Goal: Information Seeking & Learning: Learn about a topic

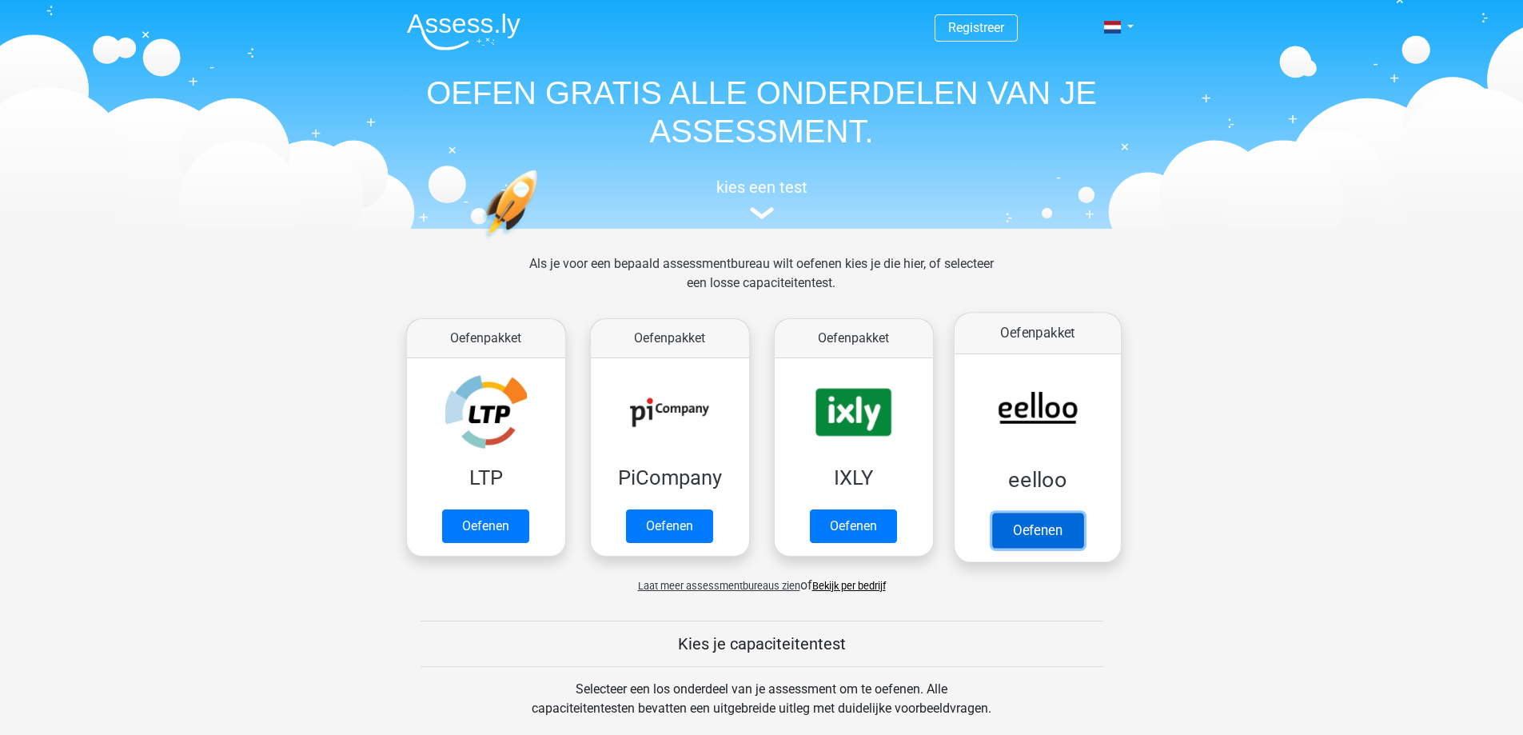
click at [1083, 513] on link "Oefenen" at bounding box center [1037, 530] width 91 height 35
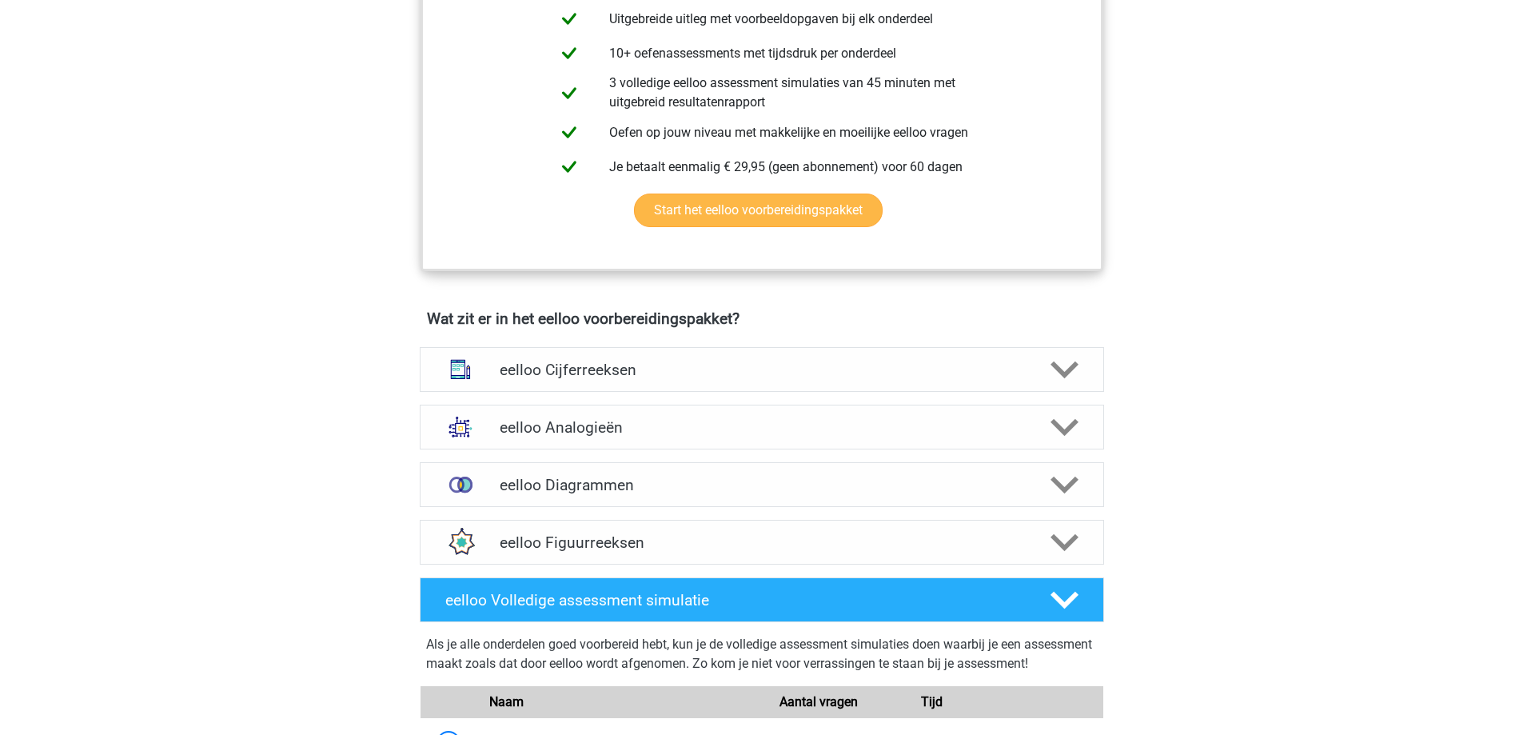
scroll to position [720, 0]
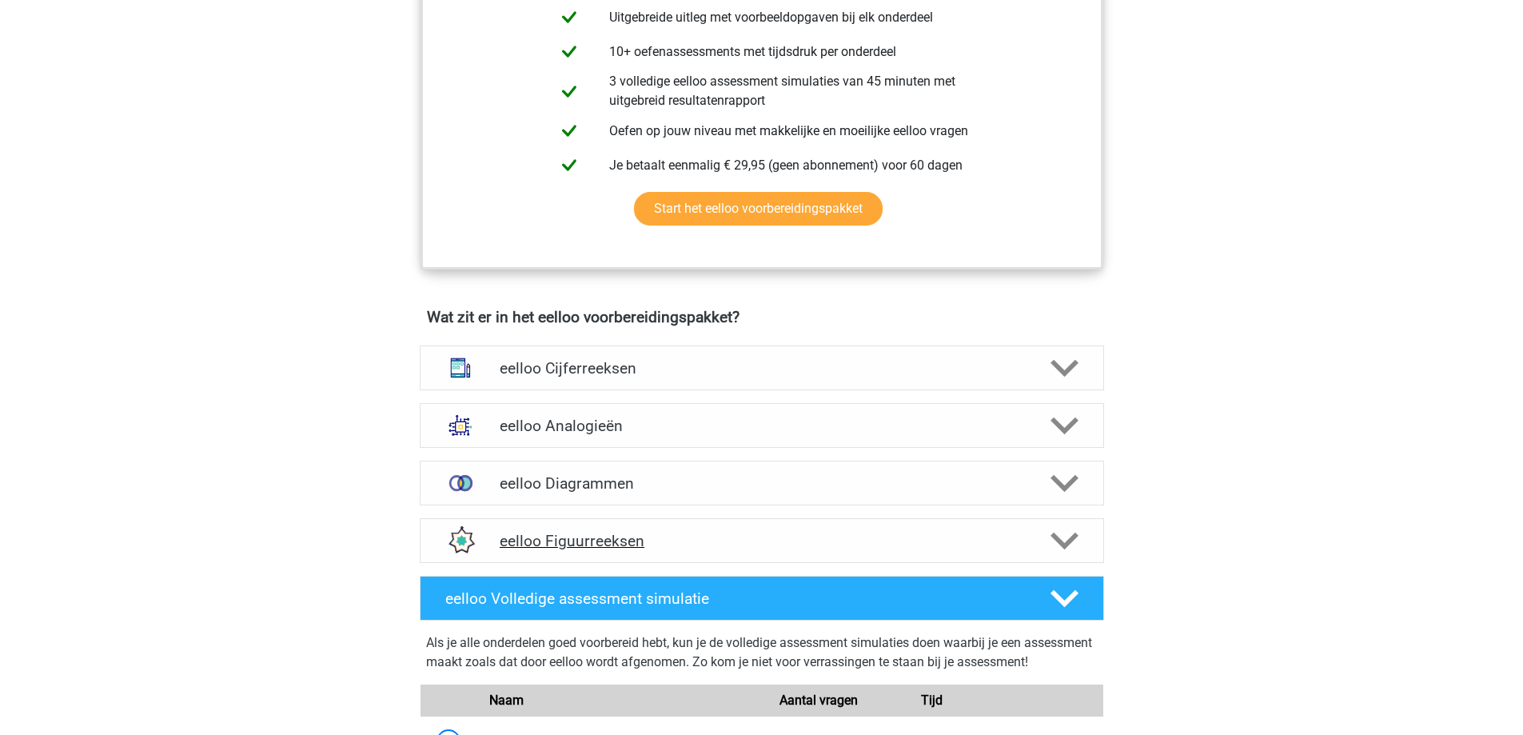
click at [752, 550] on h4 "eelloo Figuurreeksen" at bounding box center [762, 541] width 524 height 18
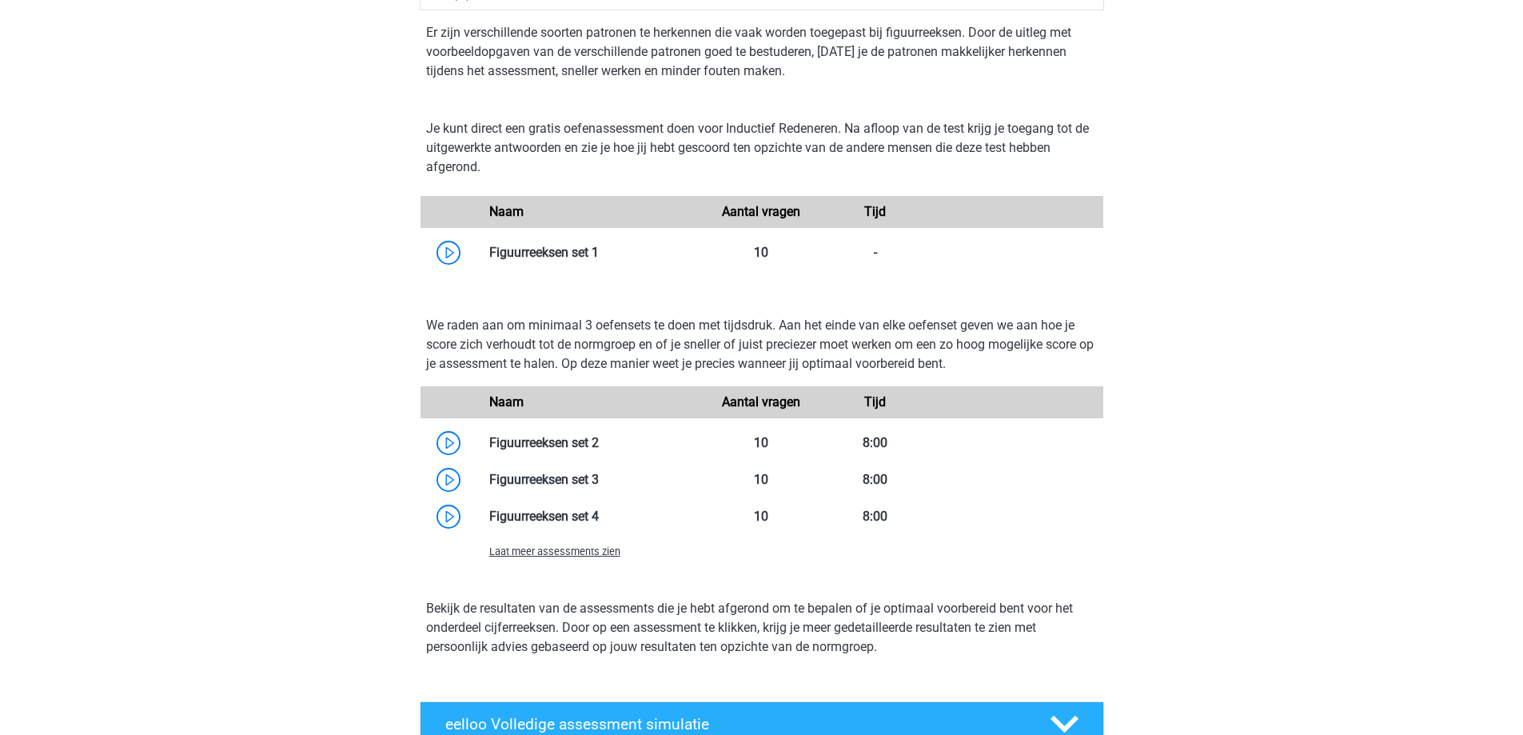
scroll to position [1279, 0]
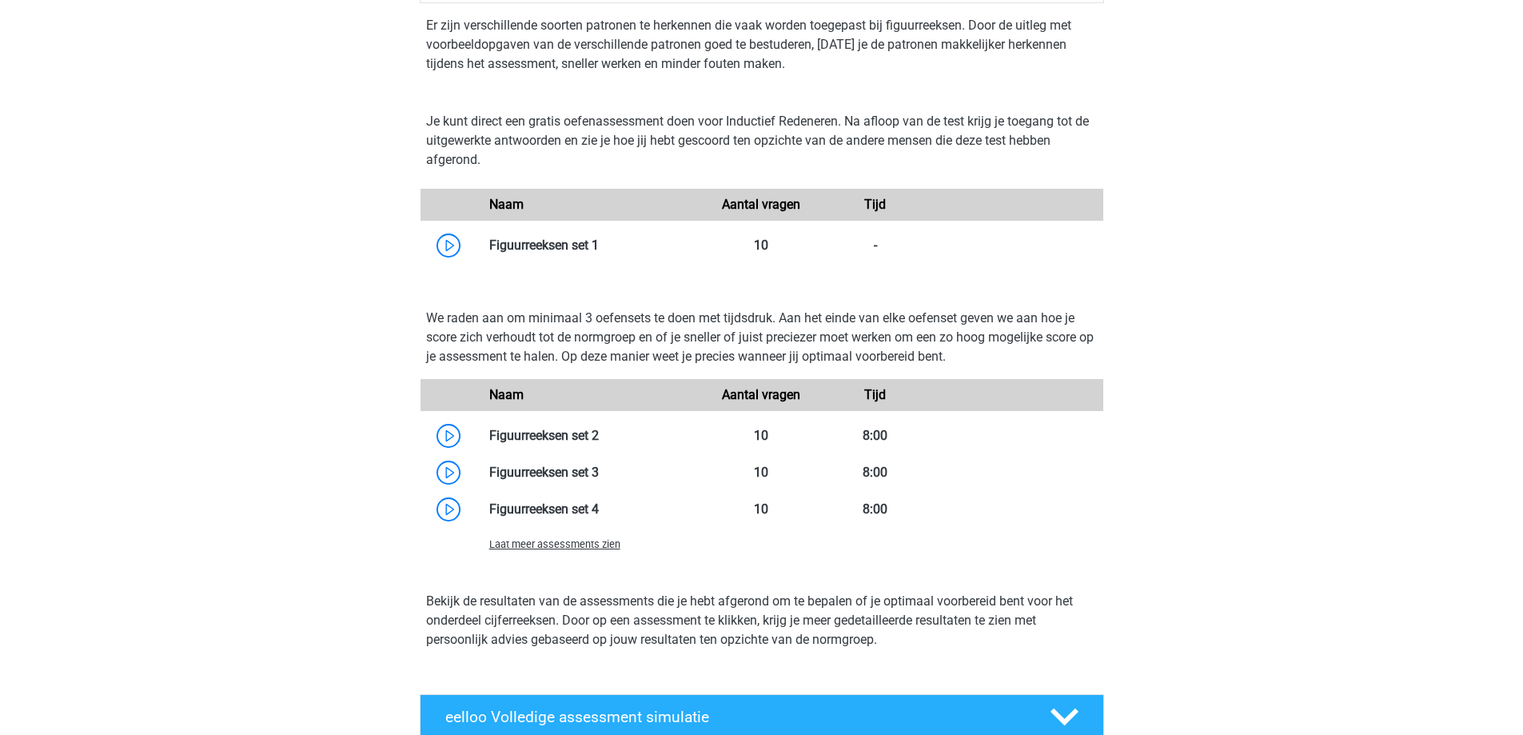
click at [600, 550] on span "Laat meer assessments zien" at bounding box center [554, 544] width 131 height 12
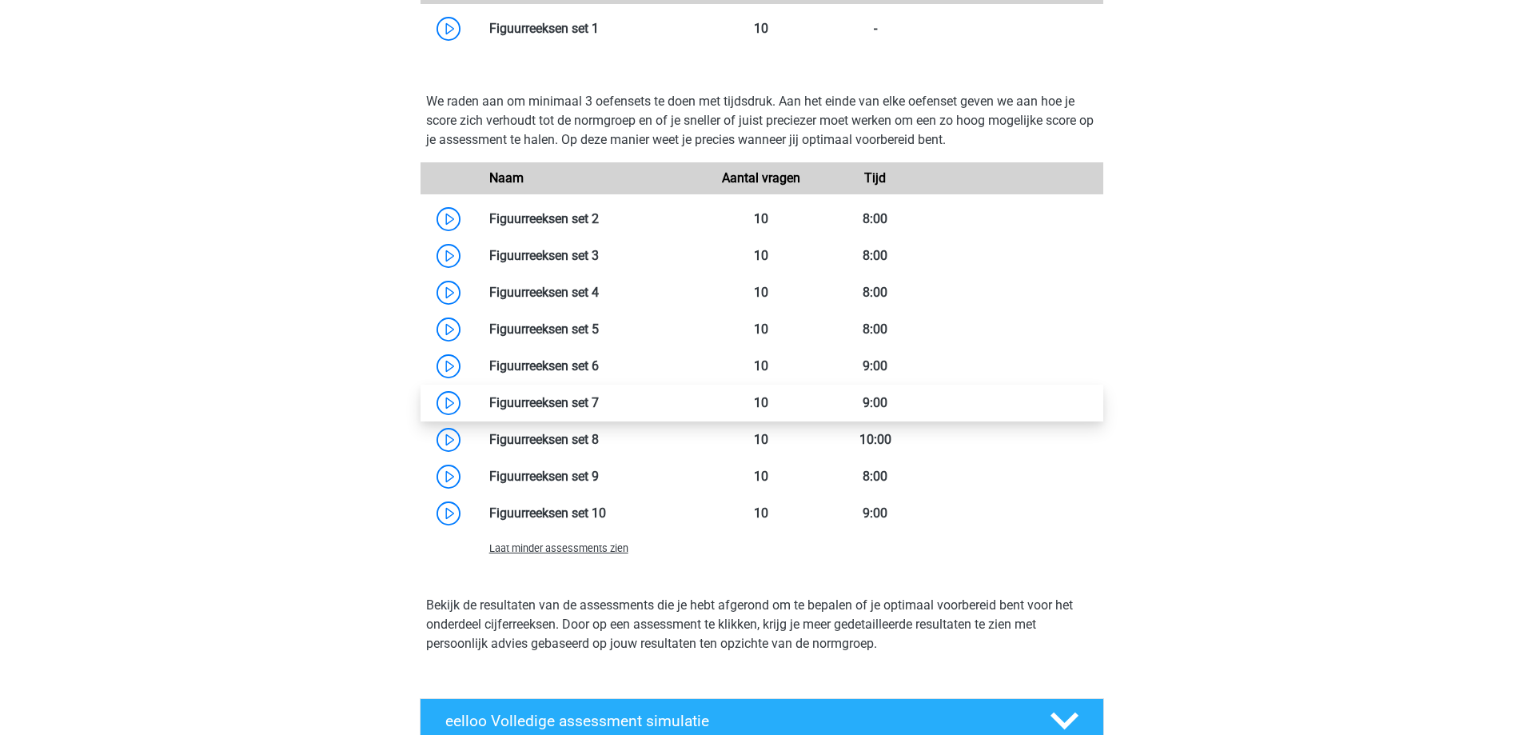
scroll to position [1519, 0]
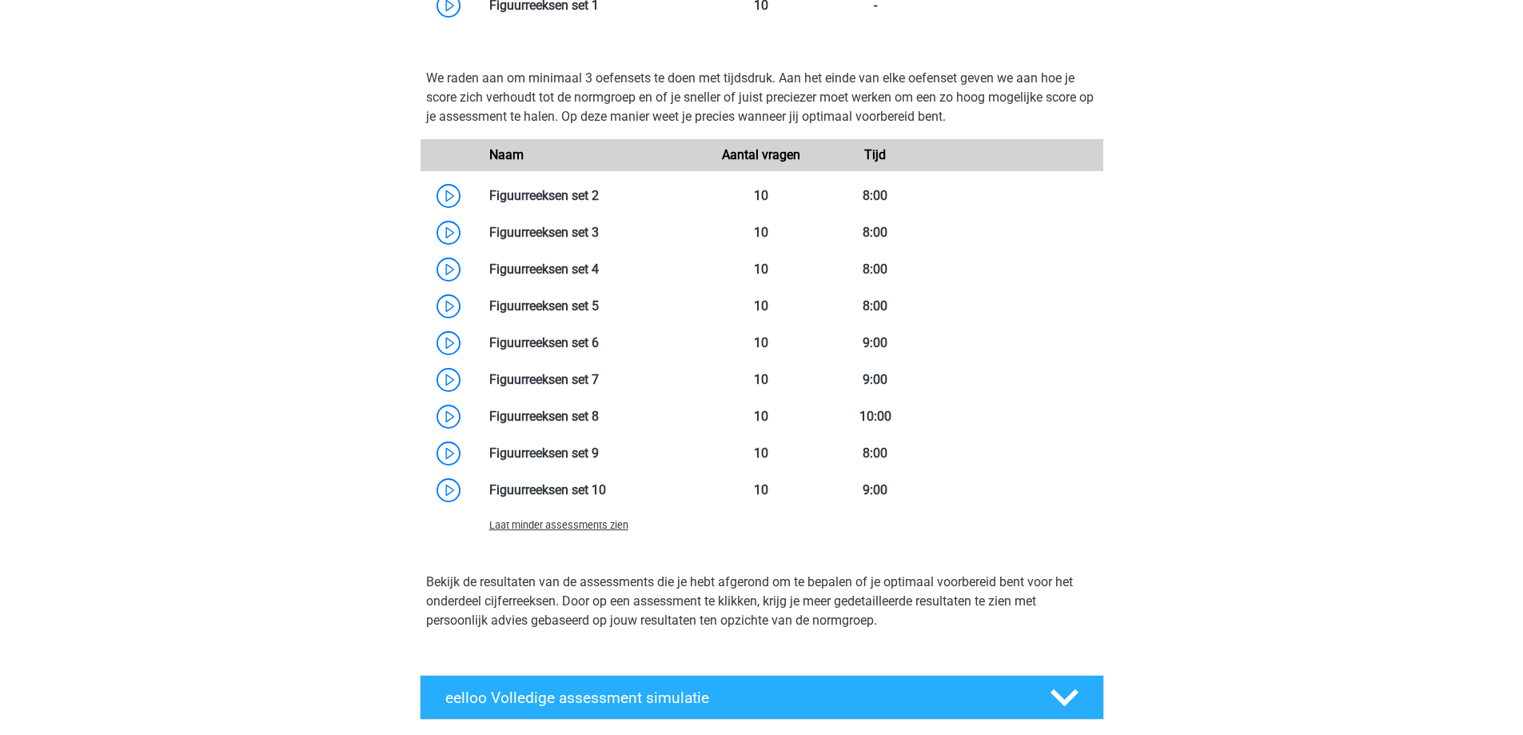
click at [625, 531] on span "Laat minder assessments zien" at bounding box center [558, 525] width 139 height 12
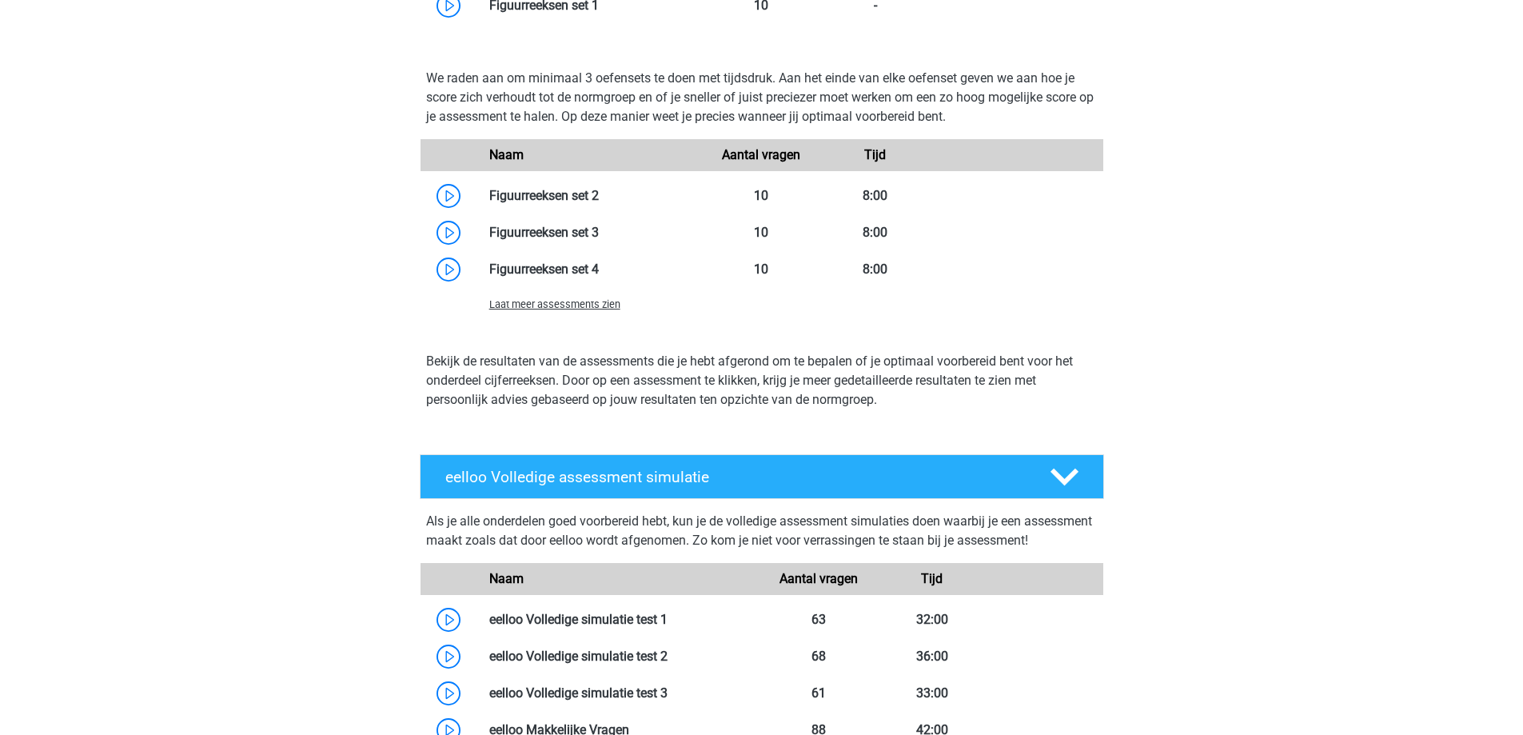
click at [613, 310] on span "Laat meer assessments zien" at bounding box center [554, 304] width 131 height 12
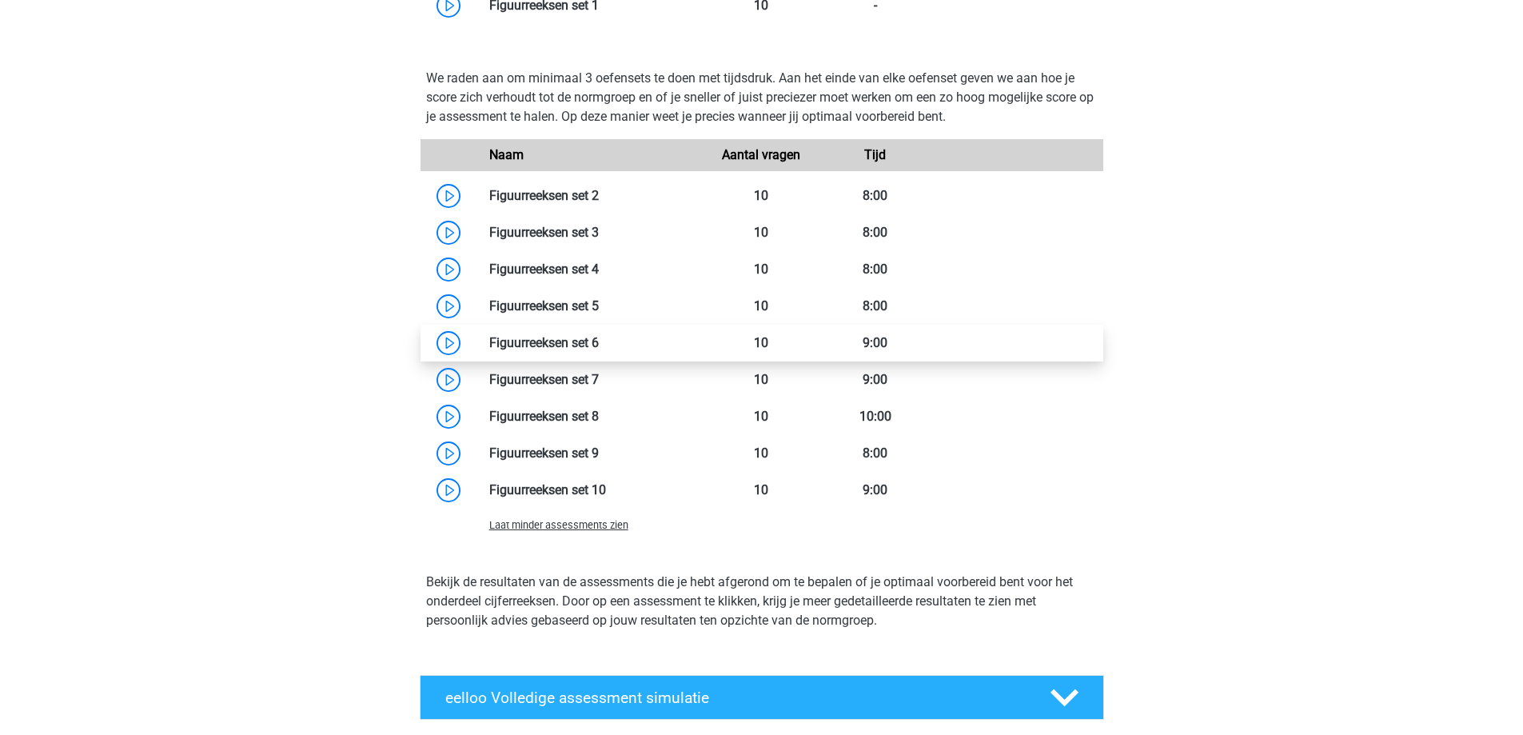
click at [599, 348] on link at bounding box center [599, 342] width 0 height 15
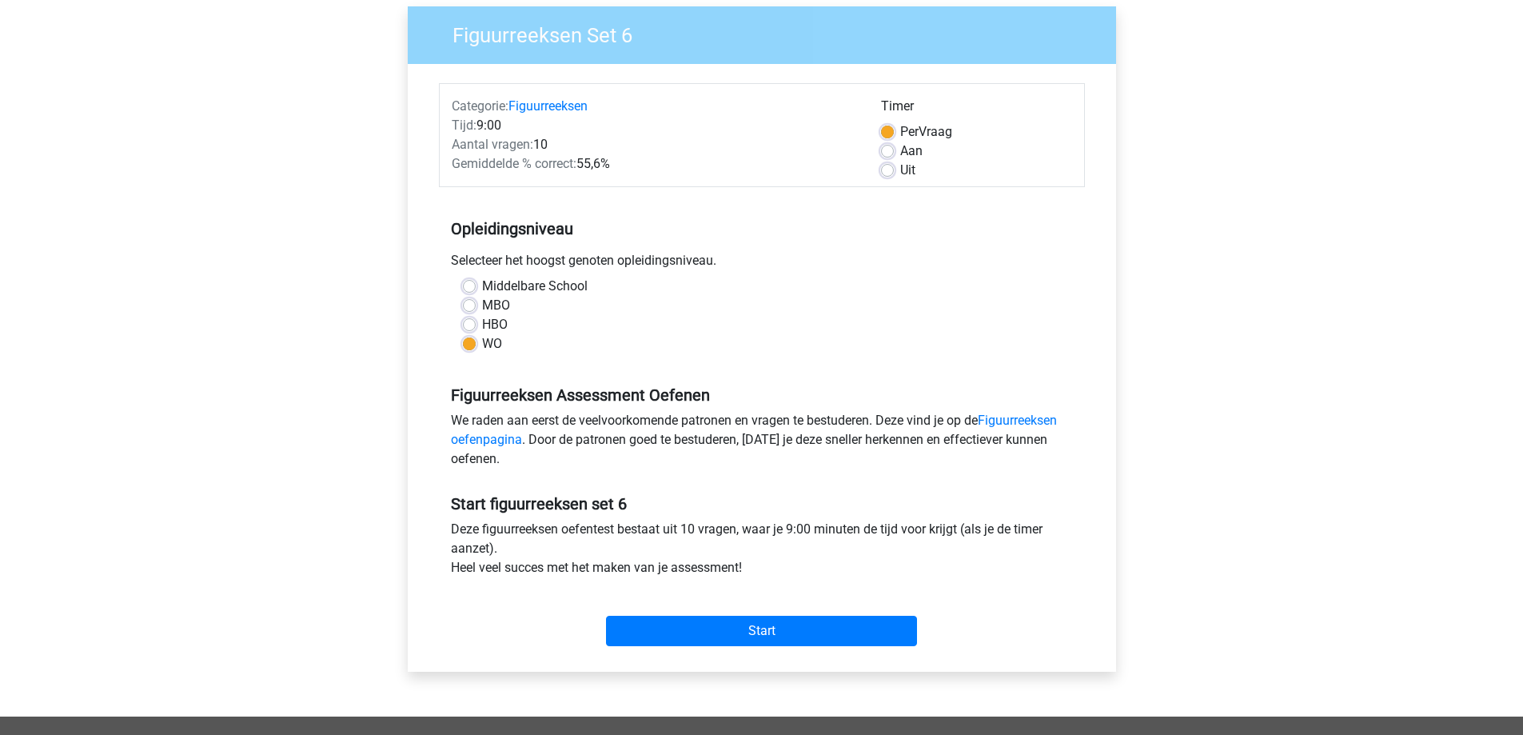
scroll to position [320, 0]
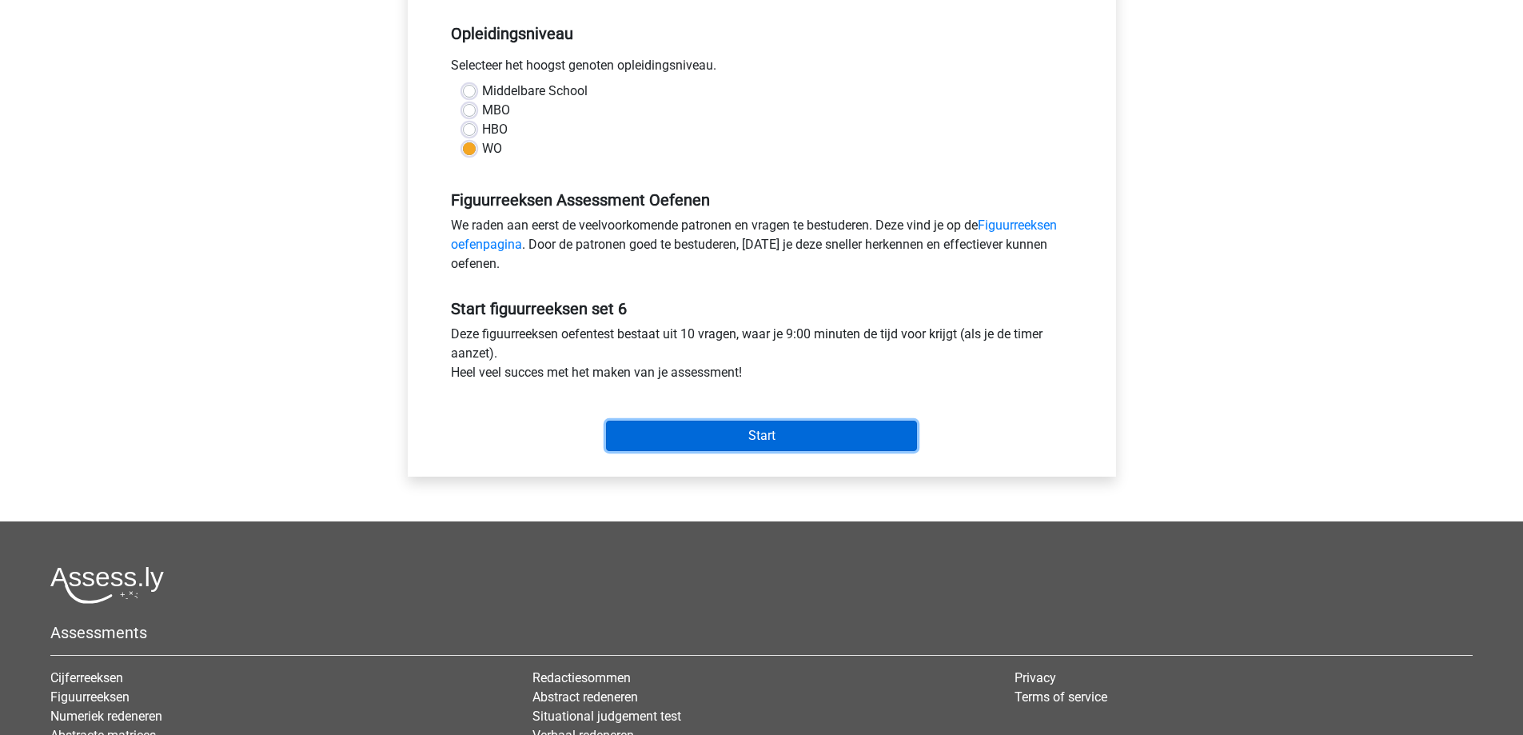
click at [812, 446] on input "Start" at bounding box center [761, 436] width 311 height 30
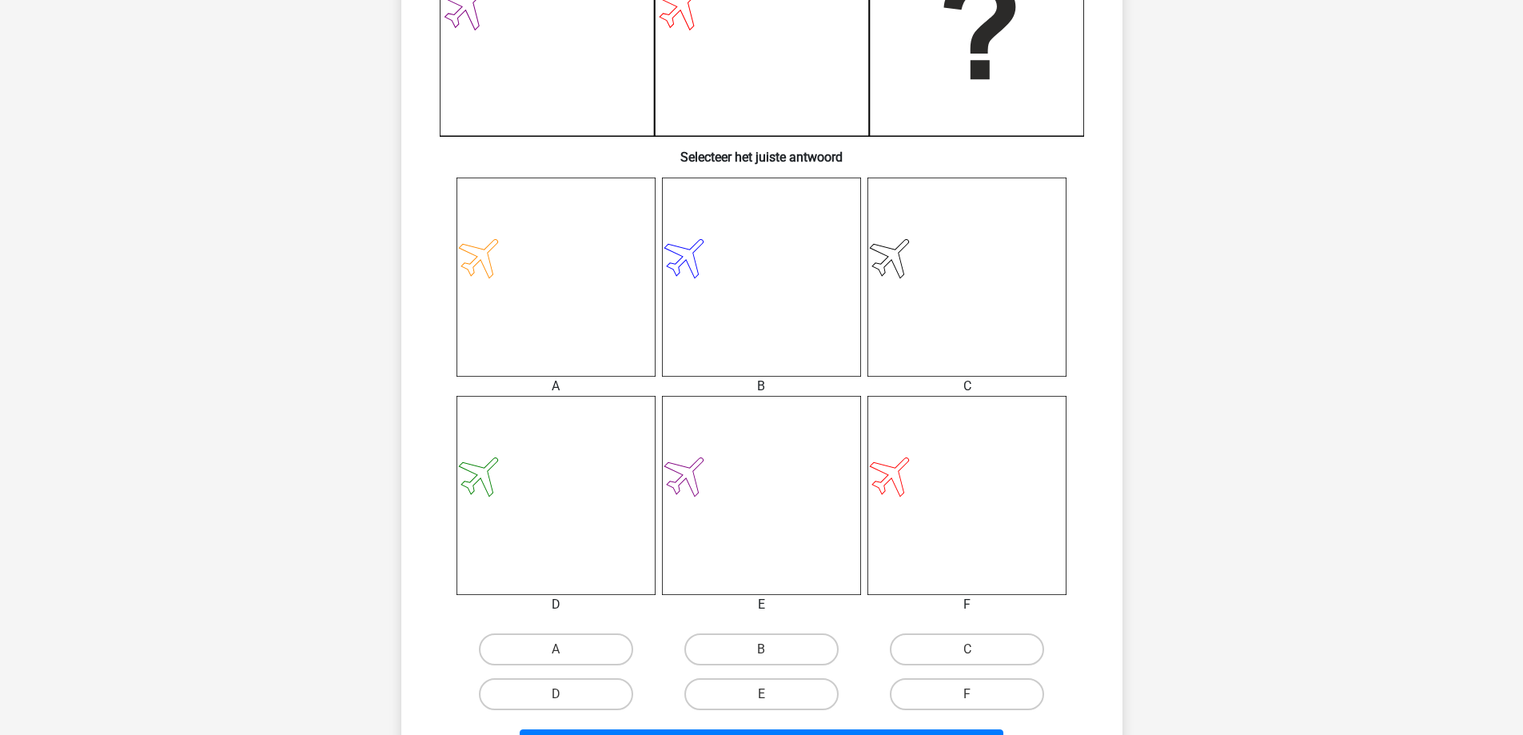
scroll to position [480, 0]
click at [962, 467] on icon at bounding box center [967, 494] width 199 height 199
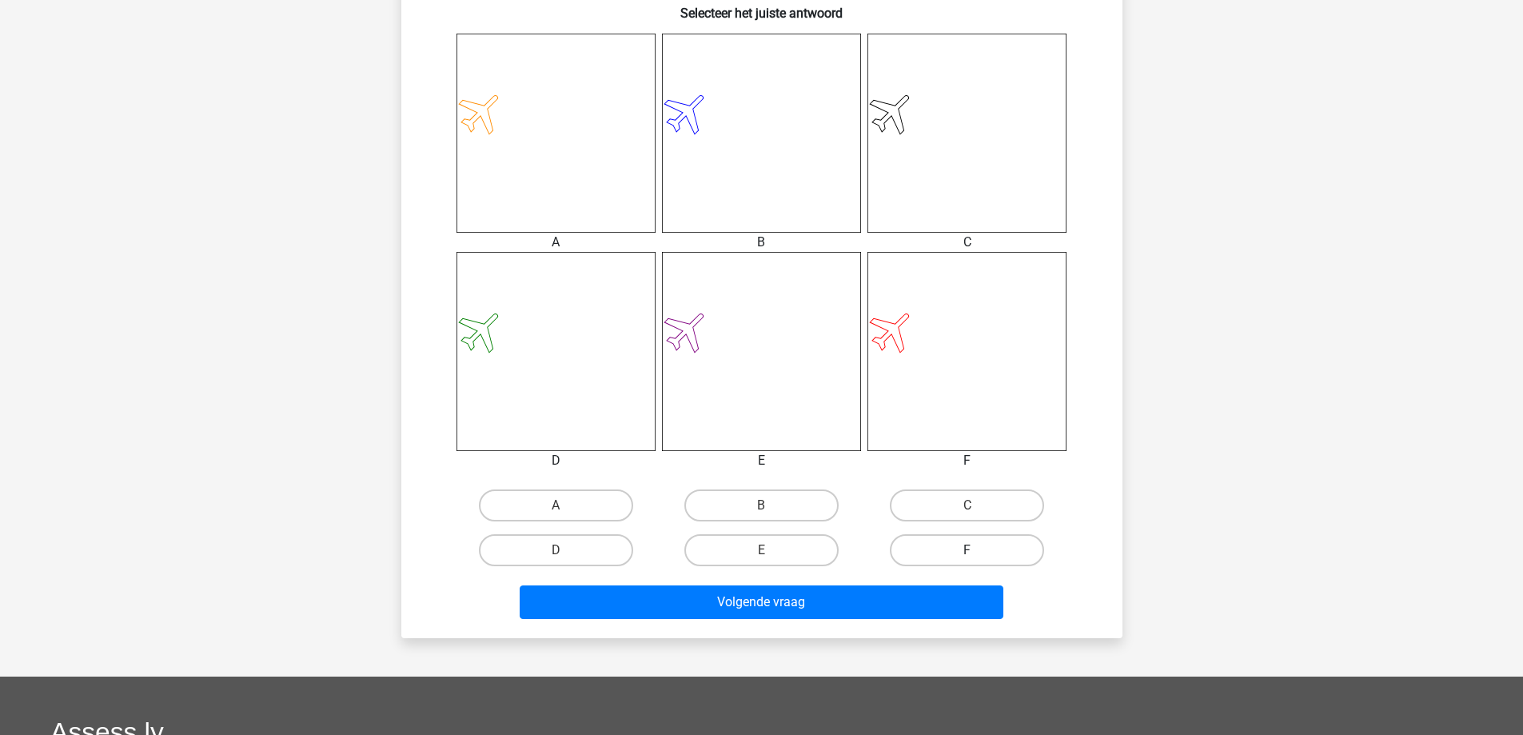
scroll to position [640, 0]
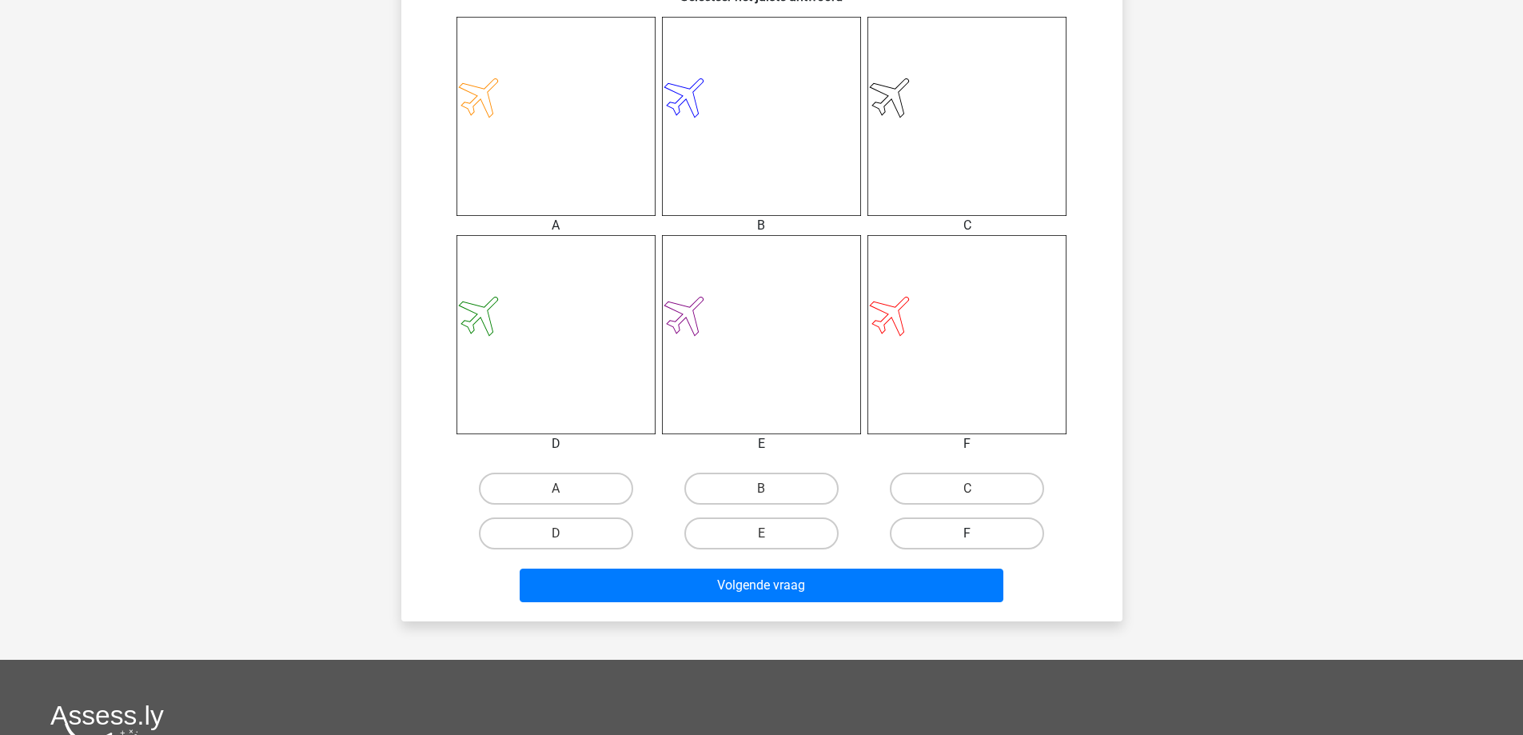
click at [957, 537] on label "F" at bounding box center [967, 533] width 154 height 32
click at [968, 537] on input "F" at bounding box center [973, 538] width 10 height 10
radio input "true"
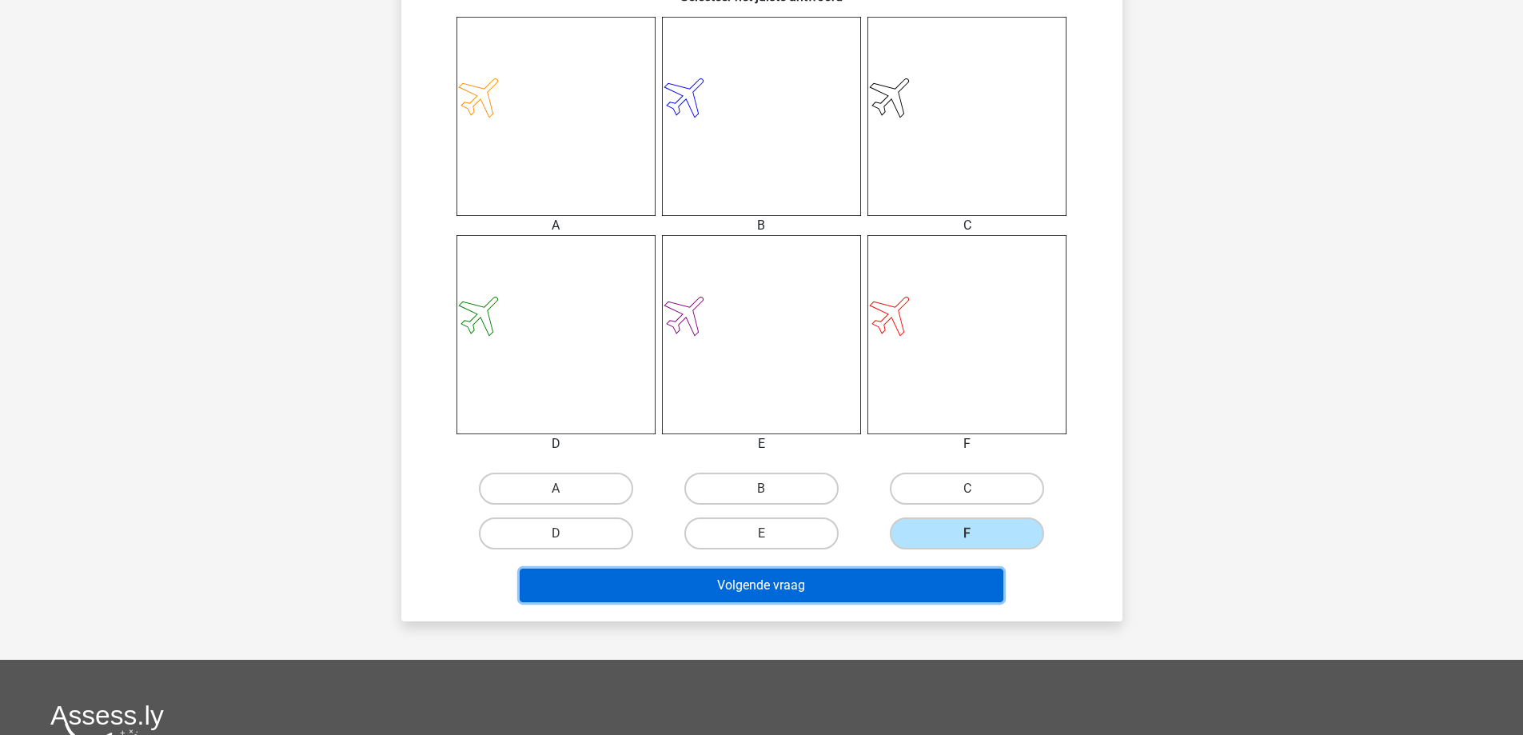
click at [796, 569] on button "Volgende vraag" at bounding box center [762, 586] width 484 height 34
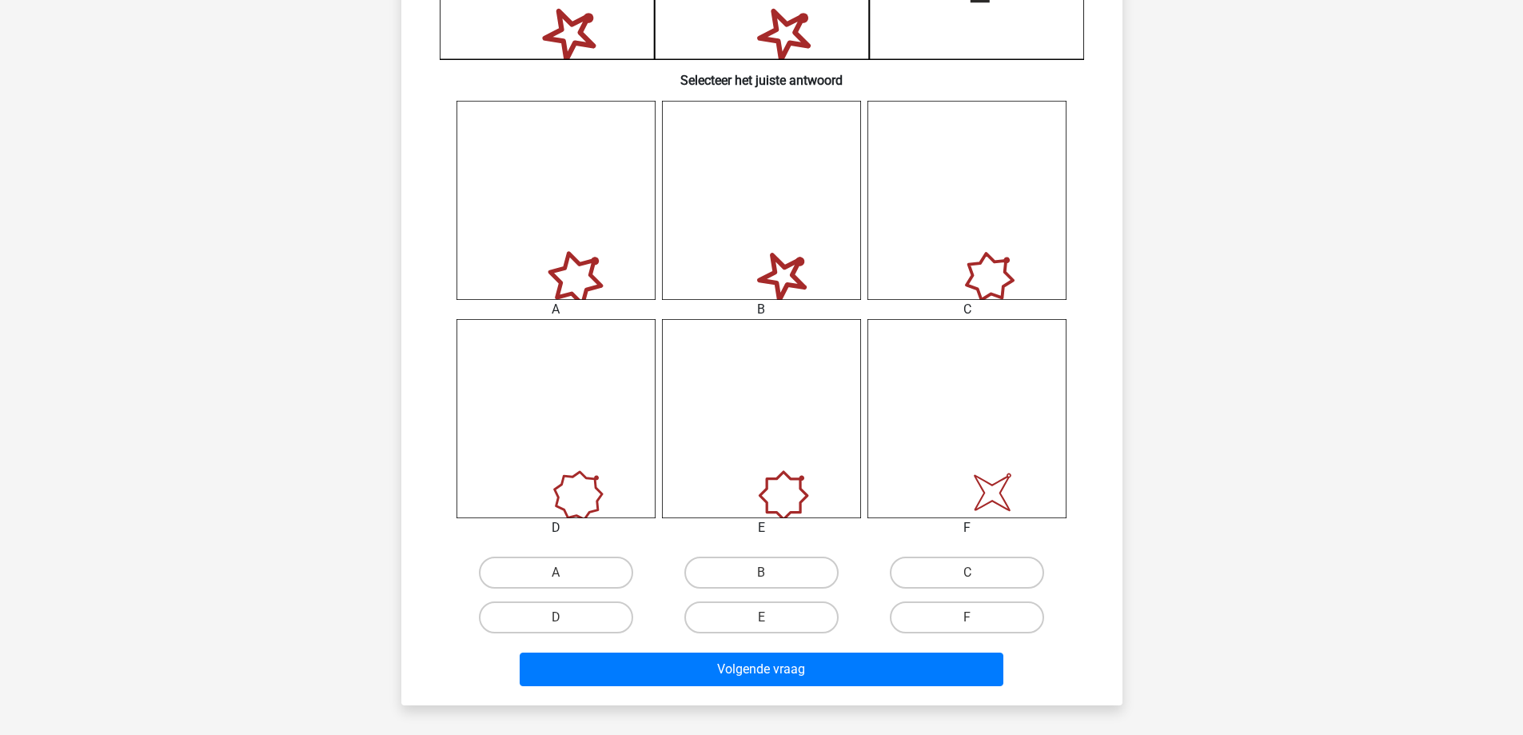
scroll to position [560, 0]
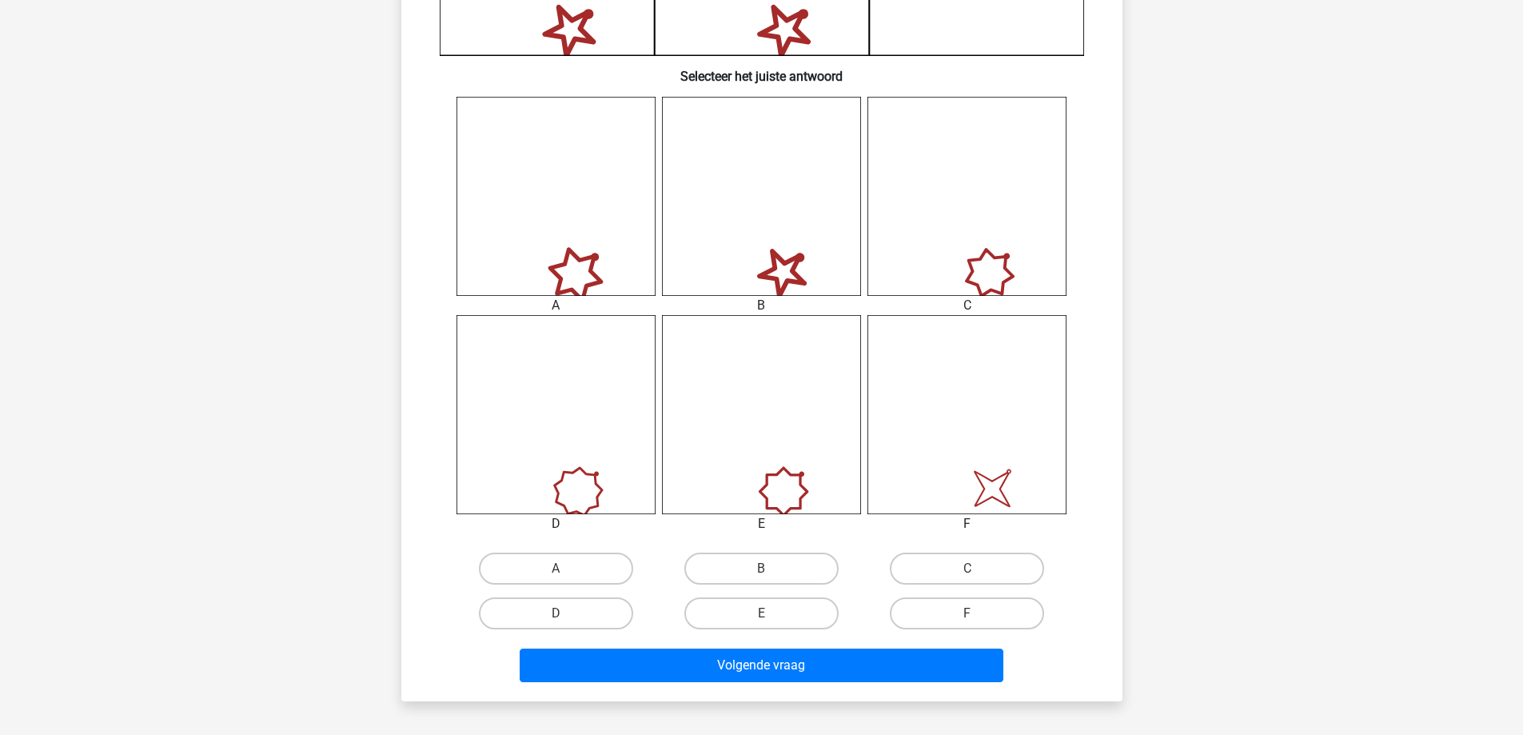
click at [1012, 486] on icon "image/svg+xml" at bounding box center [967, 414] width 199 height 199
click at [968, 621] on input "F" at bounding box center [973, 618] width 10 height 10
radio input "true"
click at [974, 610] on label "F" at bounding box center [967, 613] width 154 height 32
click at [974, 613] on input "F" at bounding box center [973, 618] width 10 height 10
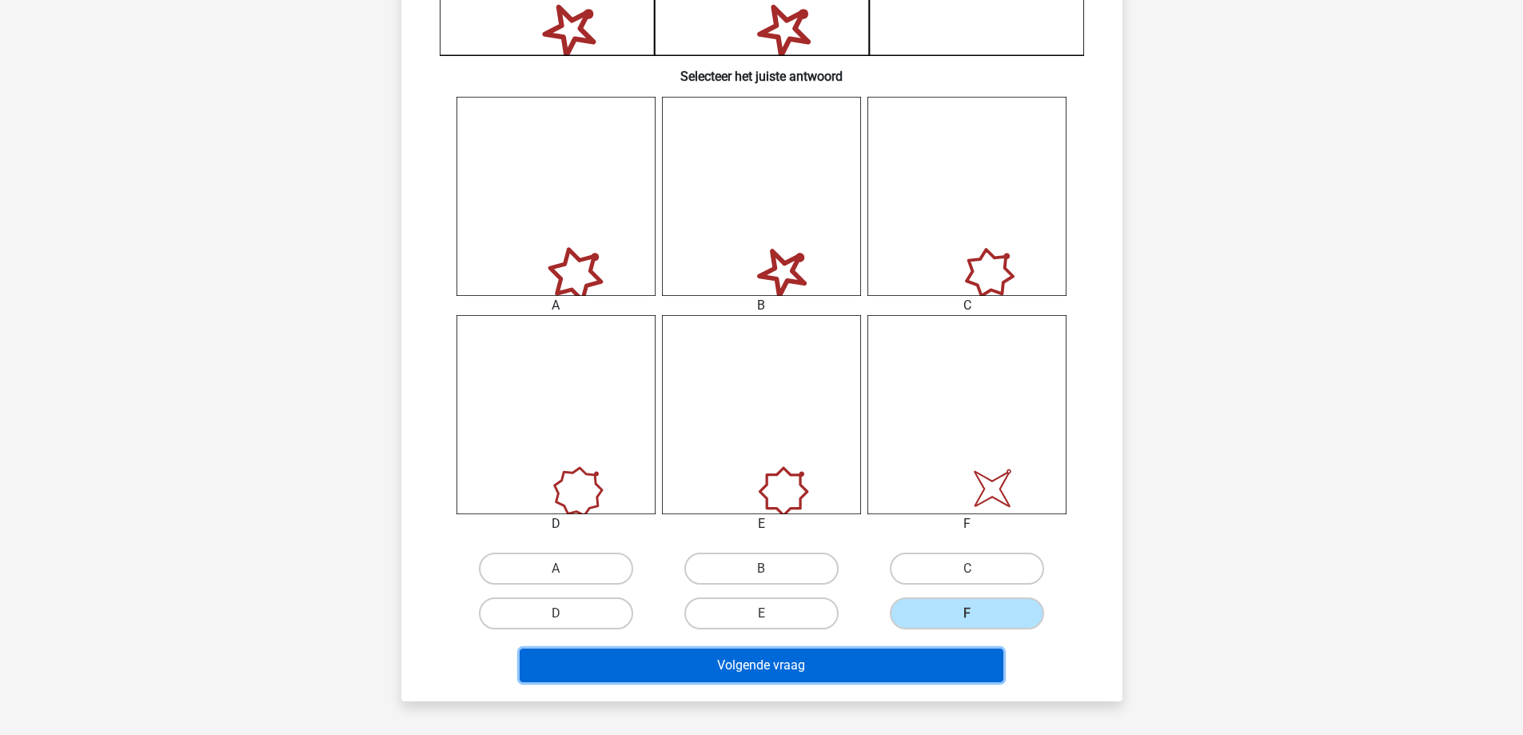
click at [868, 665] on button "Volgende vraag" at bounding box center [762, 666] width 484 height 34
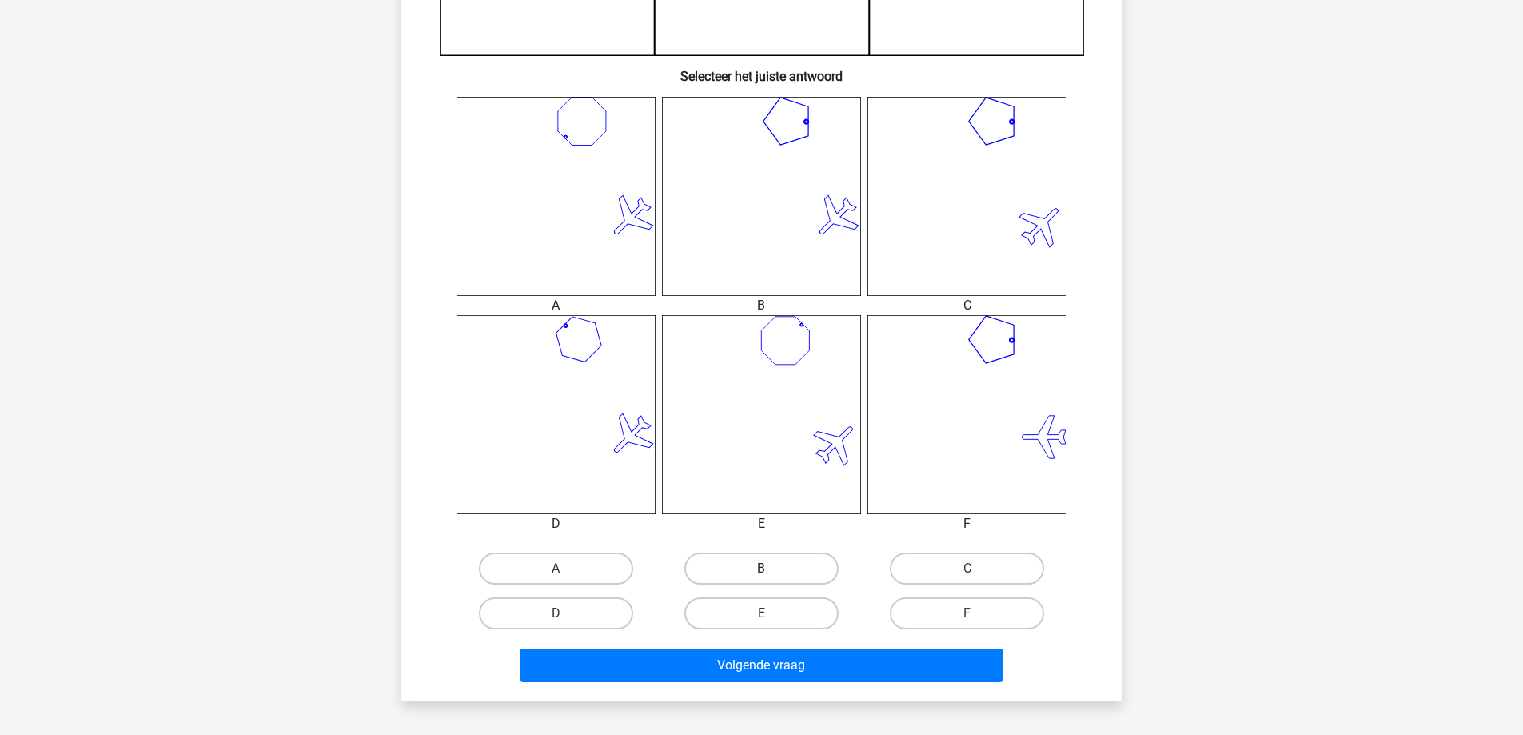
click at [790, 573] on label "B" at bounding box center [762, 569] width 154 height 32
click at [772, 573] on input "B" at bounding box center [766, 574] width 10 height 10
radio input "true"
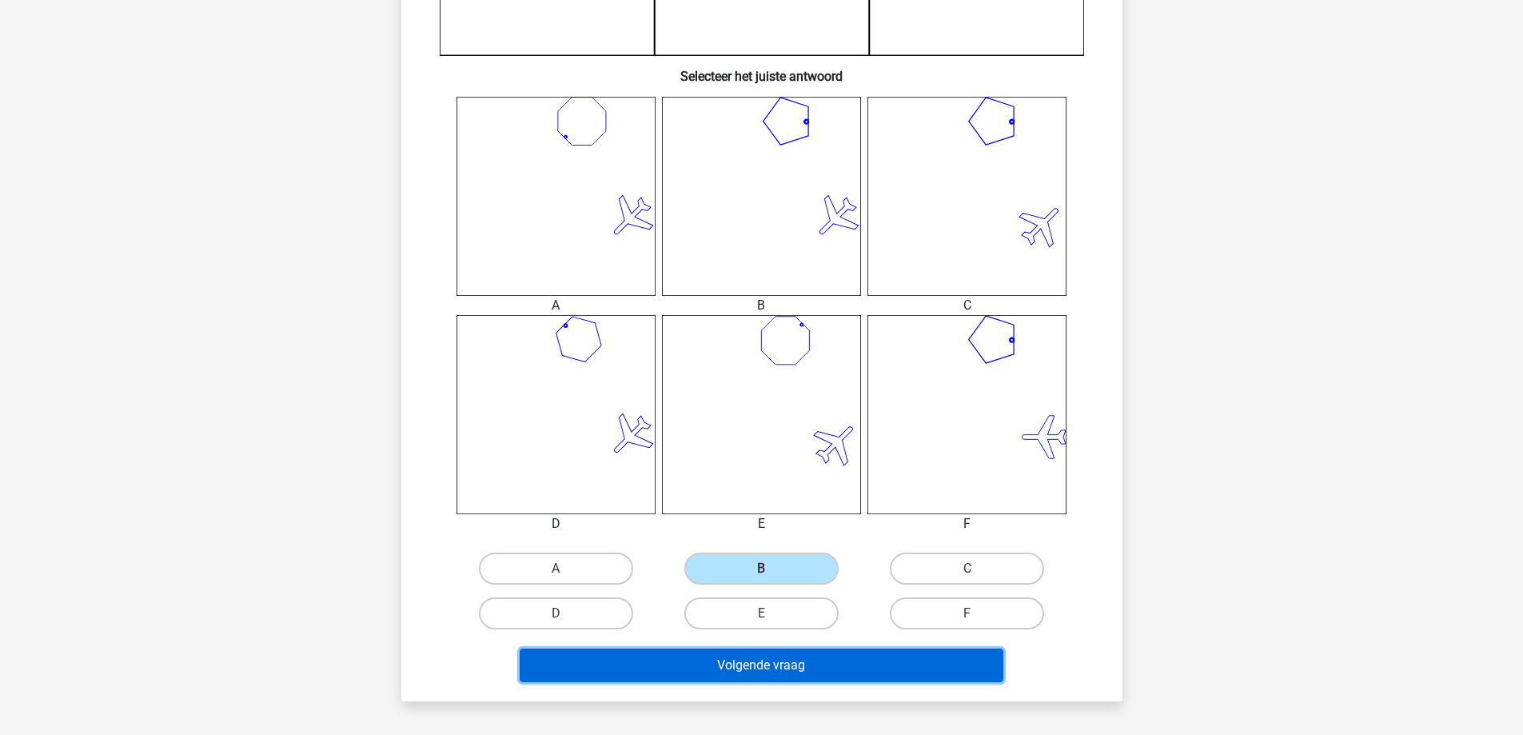
click at [806, 665] on button "Volgende vraag" at bounding box center [762, 666] width 484 height 34
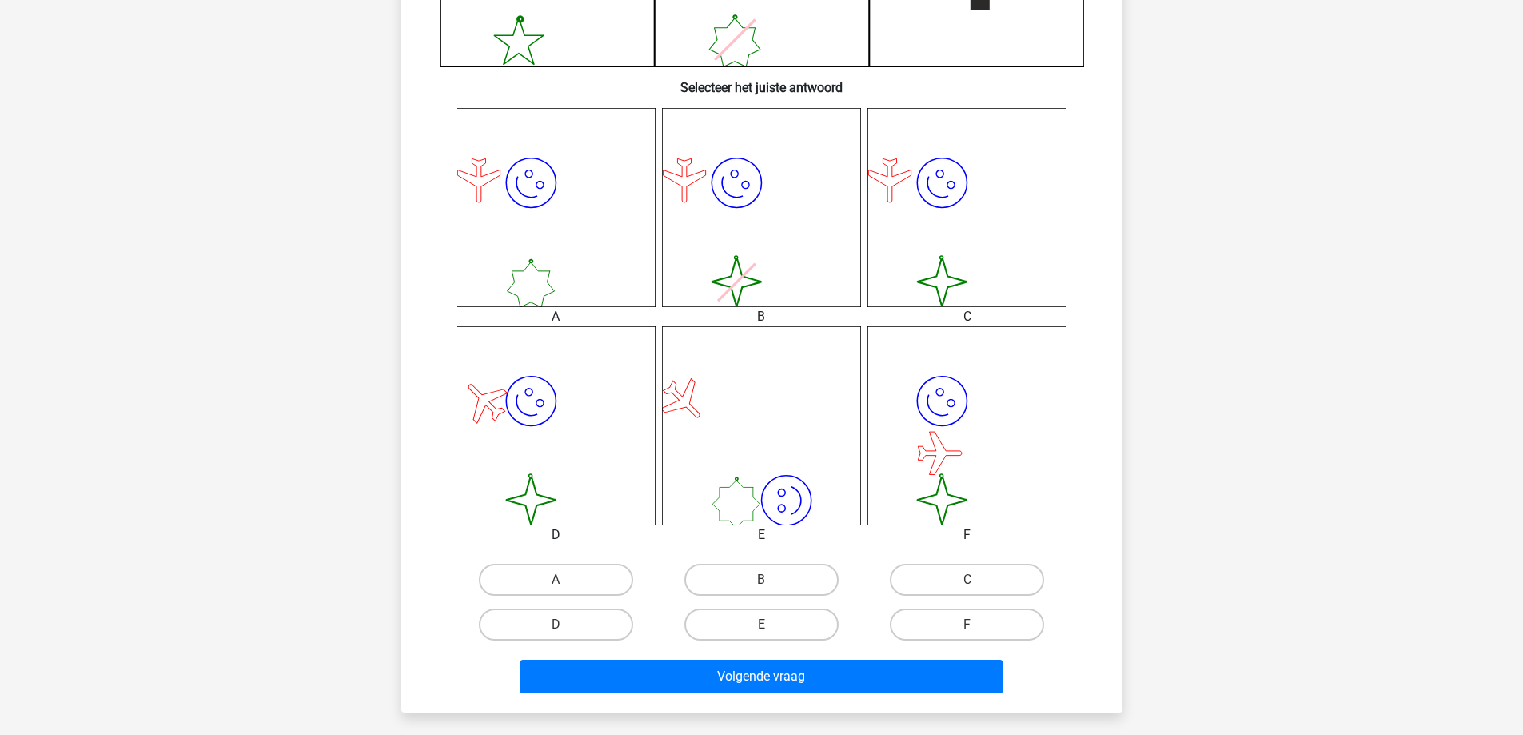
scroll to position [640, 0]
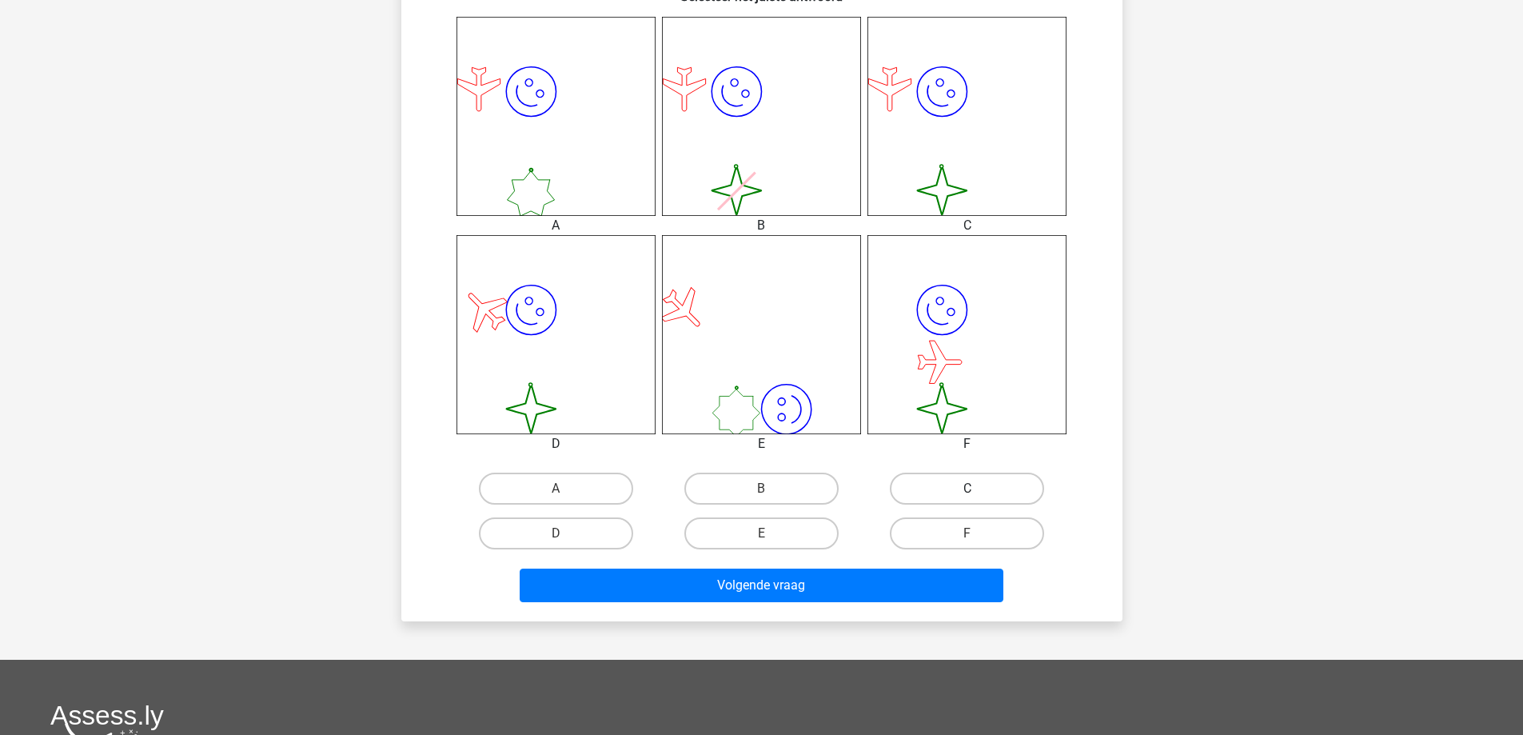
click at [958, 494] on label "C" at bounding box center [967, 489] width 154 height 32
click at [968, 494] on input "C" at bounding box center [973, 494] width 10 height 10
radio input "true"
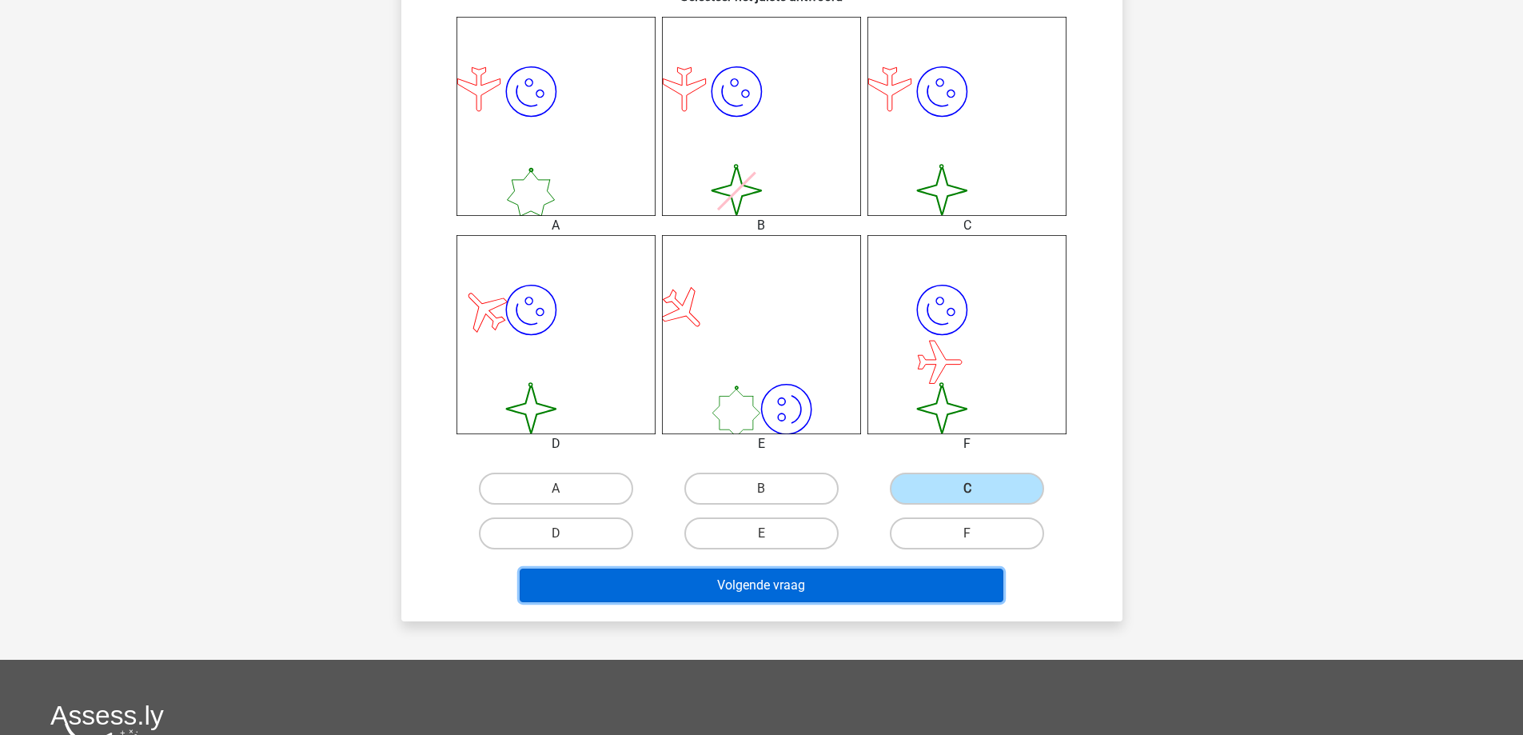
click at [806, 578] on button "Volgende vraag" at bounding box center [762, 586] width 484 height 34
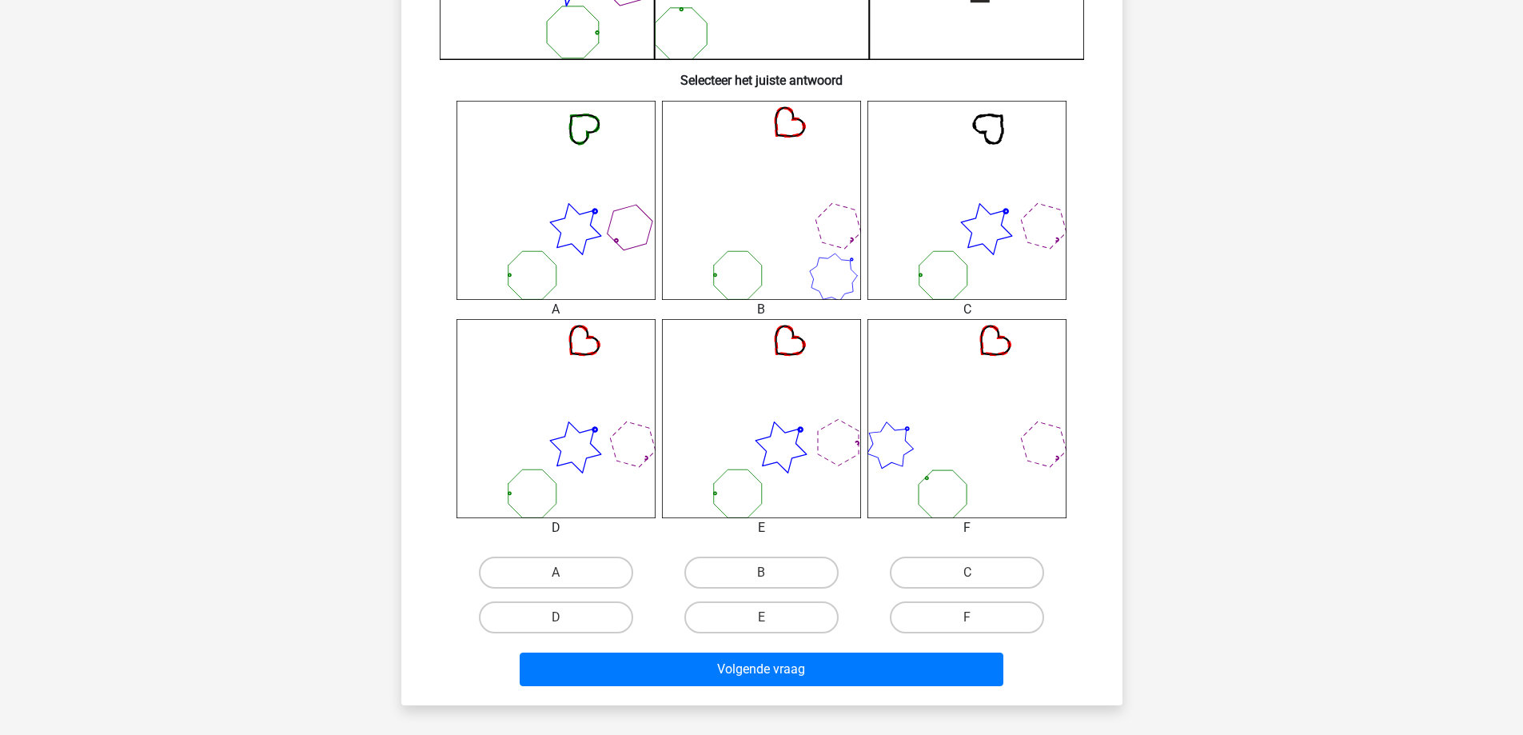
scroll to position [560, 0]
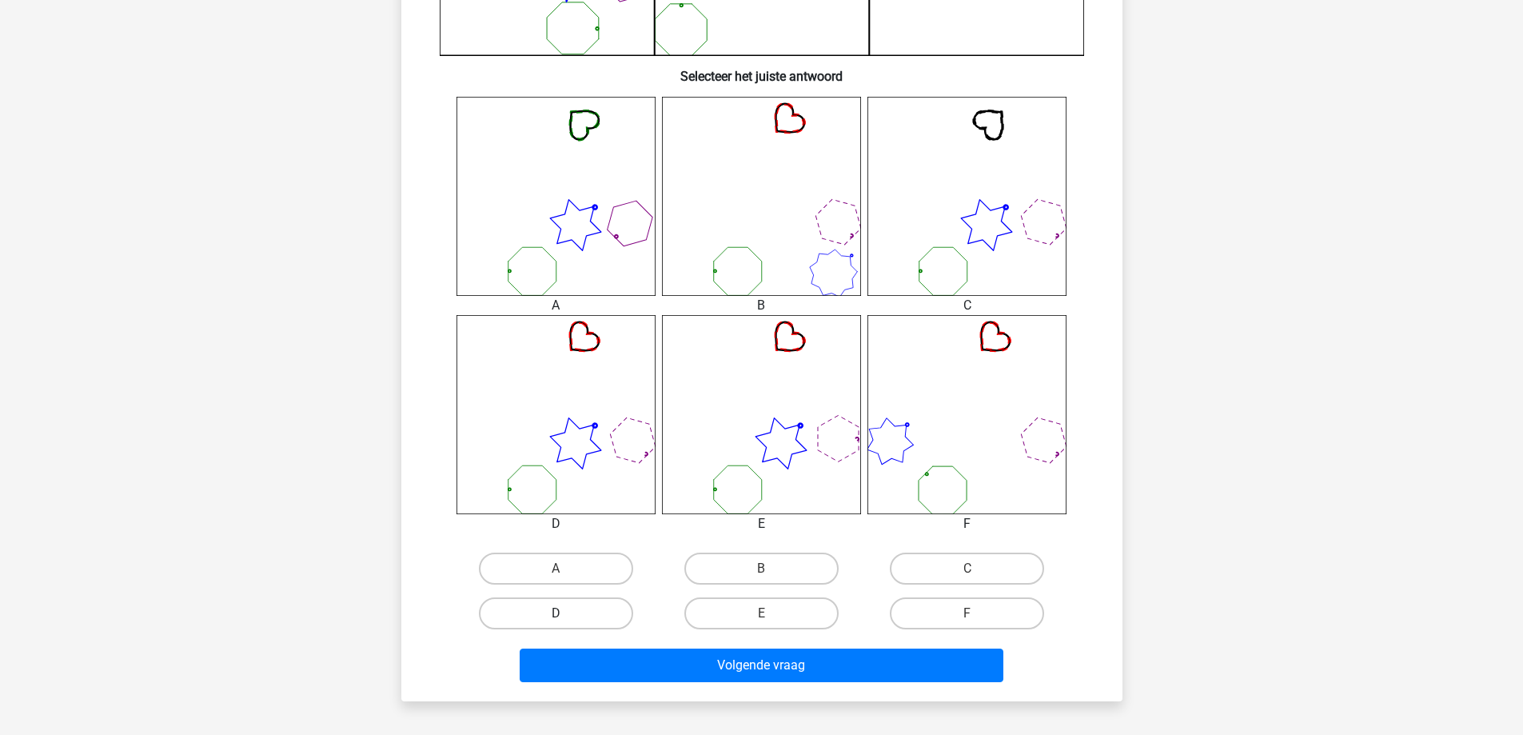
click at [598, 623] on label "D" at bounding box center [556, 613] width 154 height 32
click at [566, 623] on input "D" at bounding box center [561, 618] width 10 height 10
radio input "true"
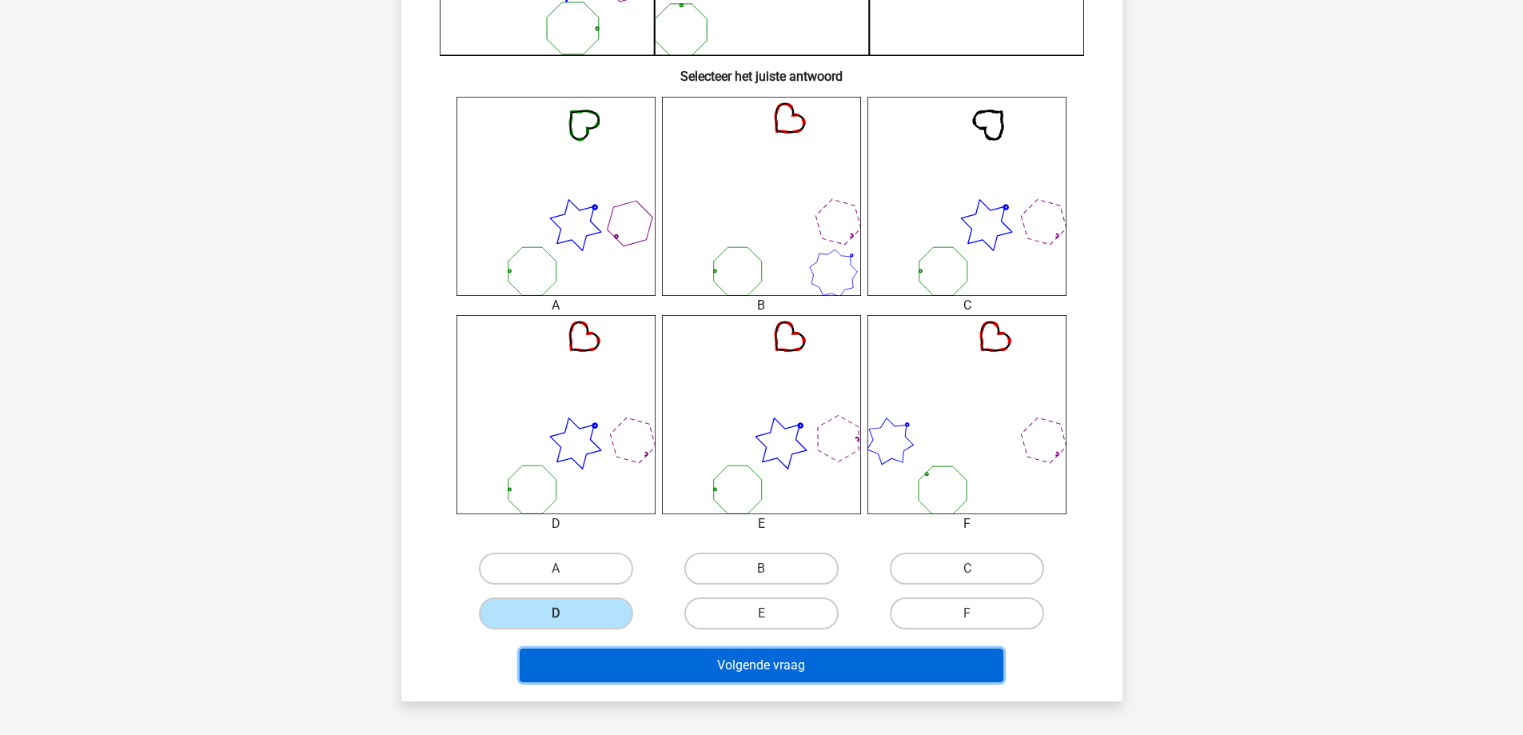
click at [766, 663] on button "Volgende vraag" at bounding box center [762, 666] width 484 height 34
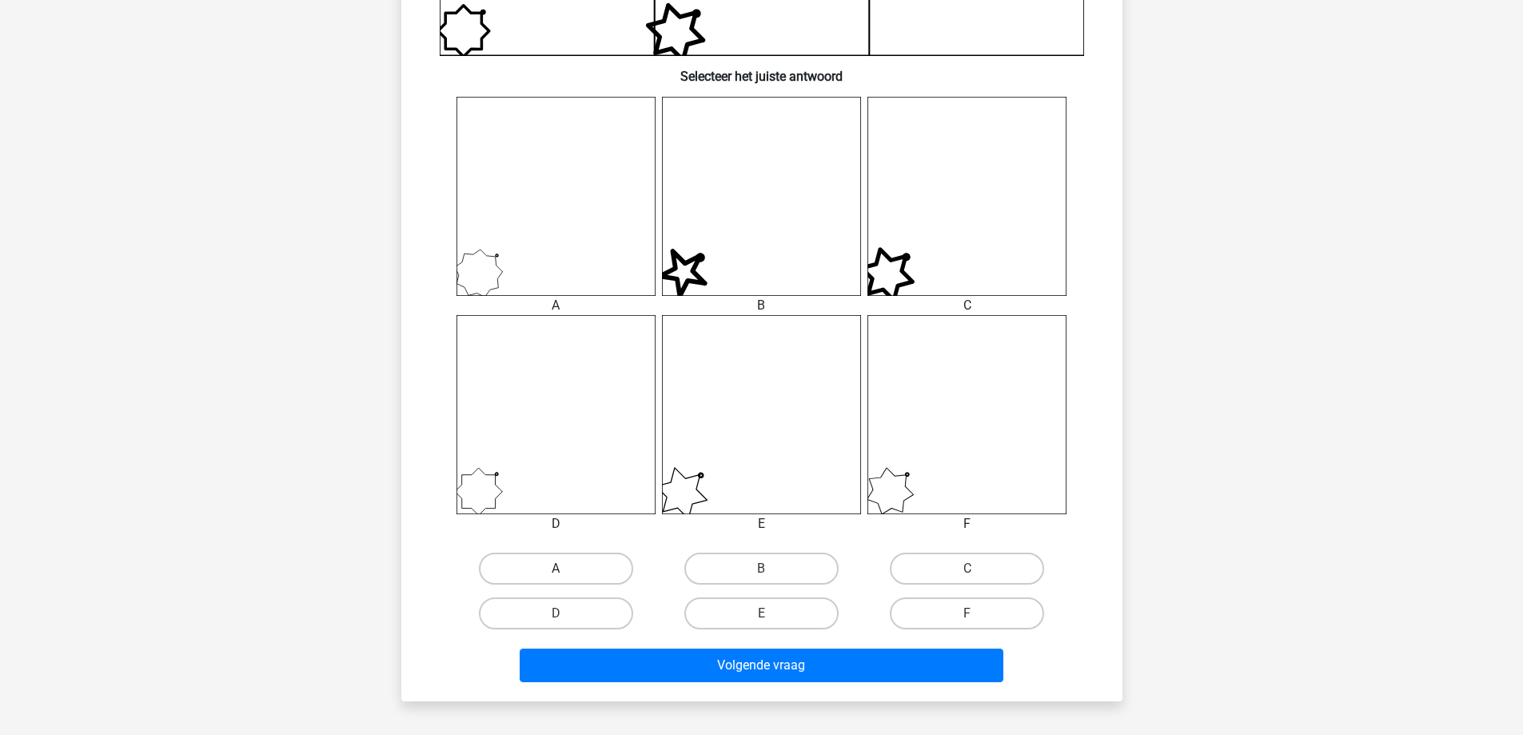
click at [582, 573] on label "A" at bounding box center [556, 569] width 154 height 32
click at [566, 573] on input "A" at bounding box center [561, 574] width 10 height 10
radio input "true"
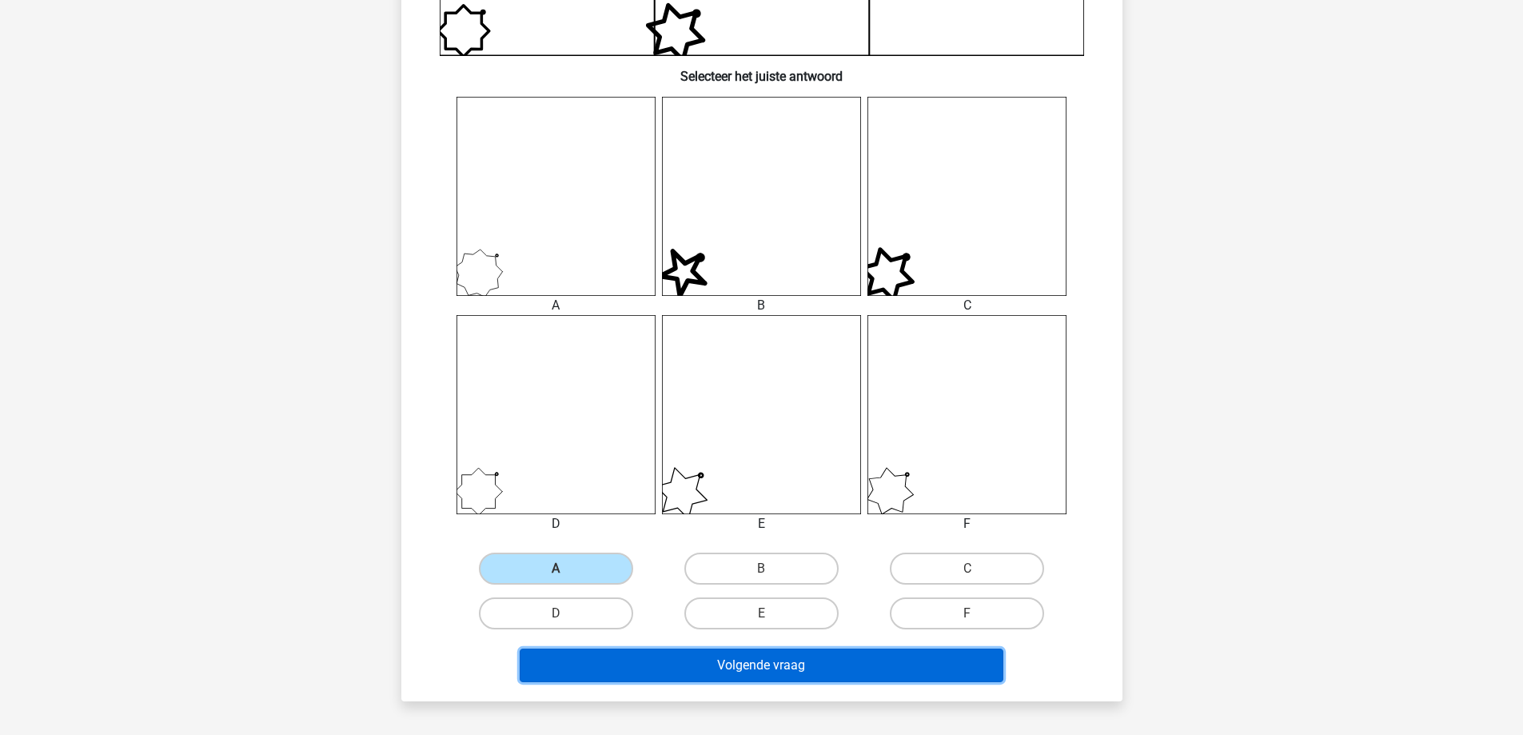
click at [749, 671] on button "Volgende vraag" at bounding box center [762, 666] width 484 height 34
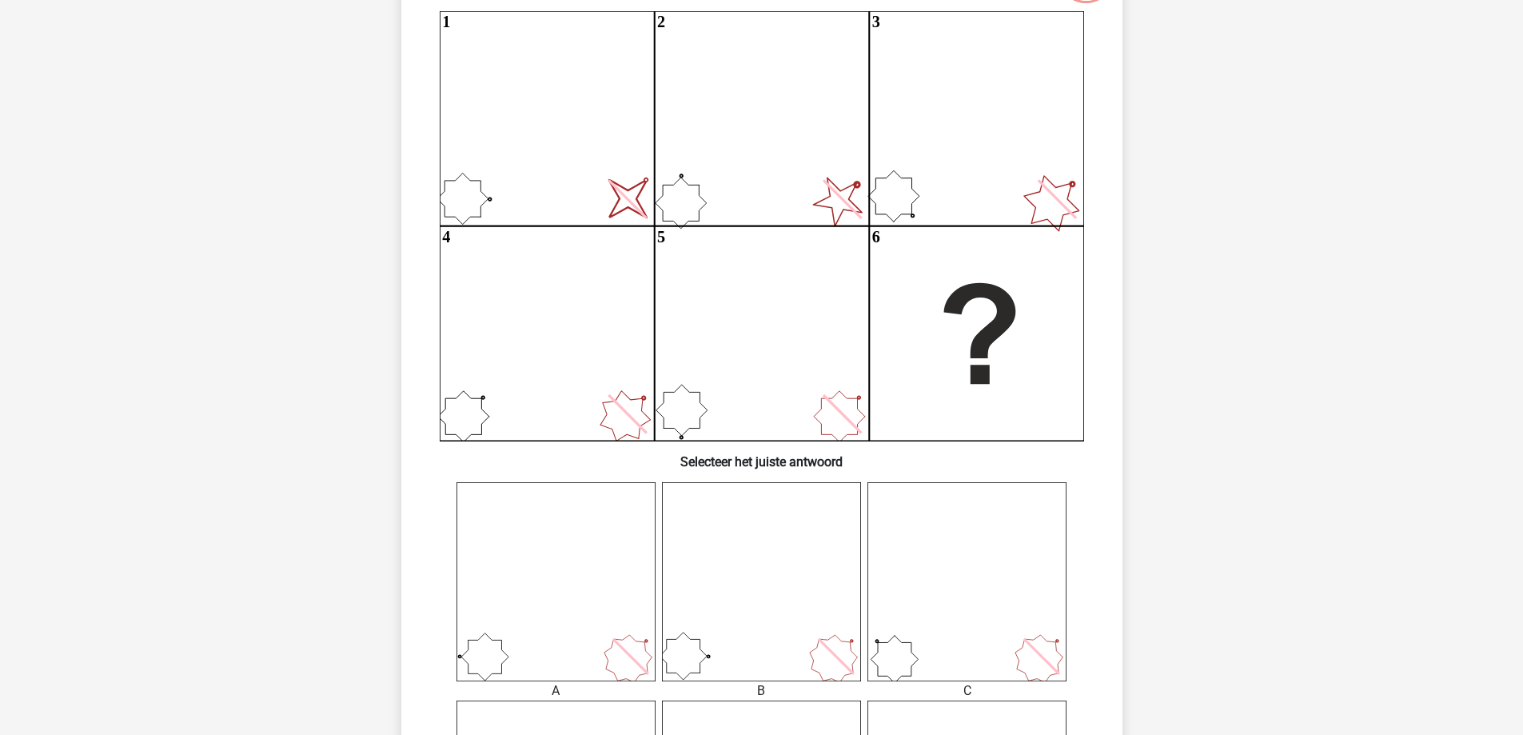
scroll to position [160, 0]
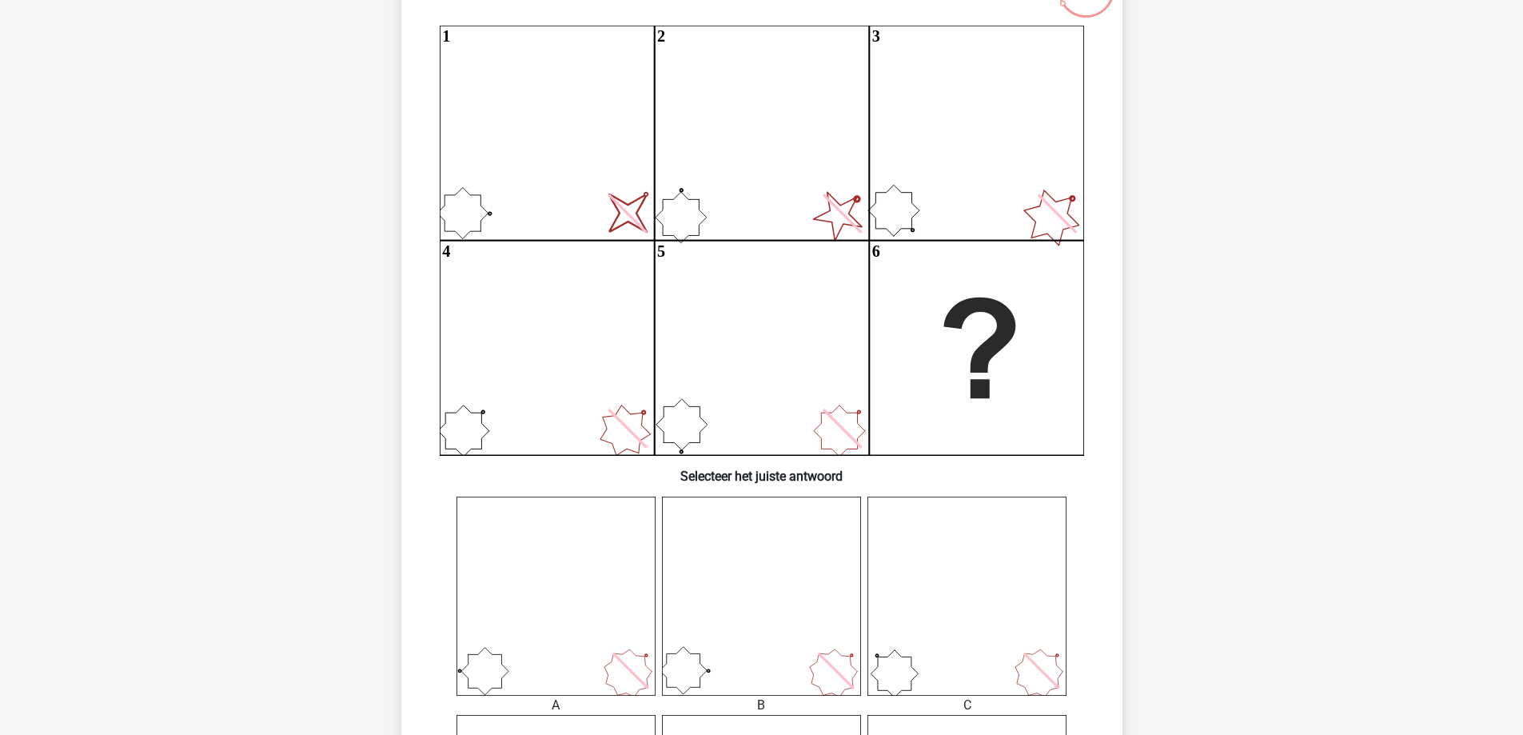
drag, startPoint x: 504, startPoint y: 242, endPoint x: 520, endPoint y: 261, distance: 25.6
drag, startPoint x: 520, startPoint y: 261, endPoint x: 504, endPoint y: 276, distance: 21.5
click at [504, 276] on icon "image/svg+xml 1 2 3 4 5 6" at bounding box center [762, 240] width 645 height 429
drag, startPoint x: 547, startPoint y: 402, endPoint x: 570, endPoint y: 381, distance: 31.1
drag, startPoint x: 570, startPoint y: 381, endPoint x: 402, endPoint y: 434, distance: 176.0
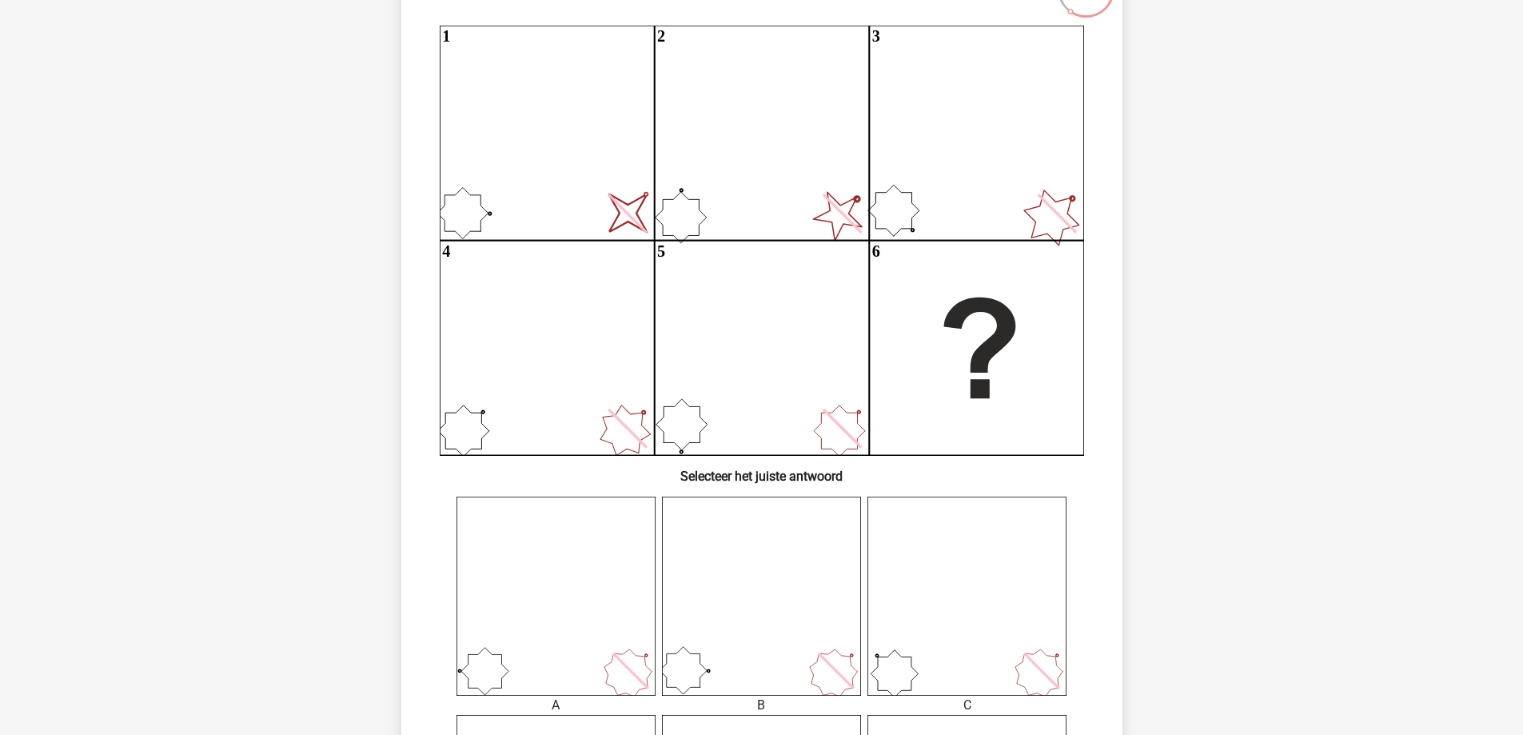
click at [402, 434] on div "Wat is de meest logische volgende figuur in de reeks? image/svg+xml 1 2 3 4 5 6…" at bounding box center [761, 526] width 721 height 1149
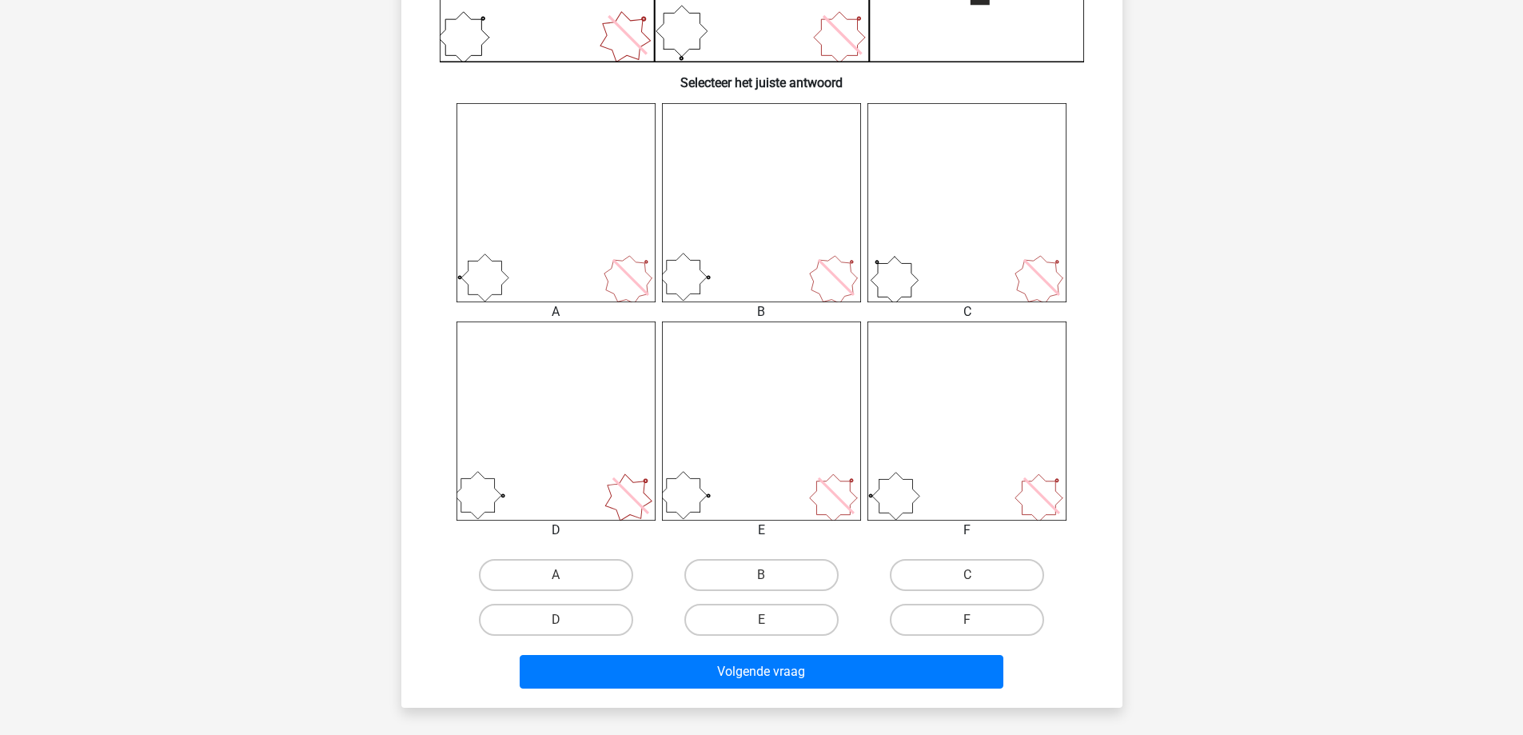
scroll to position [560, 0]
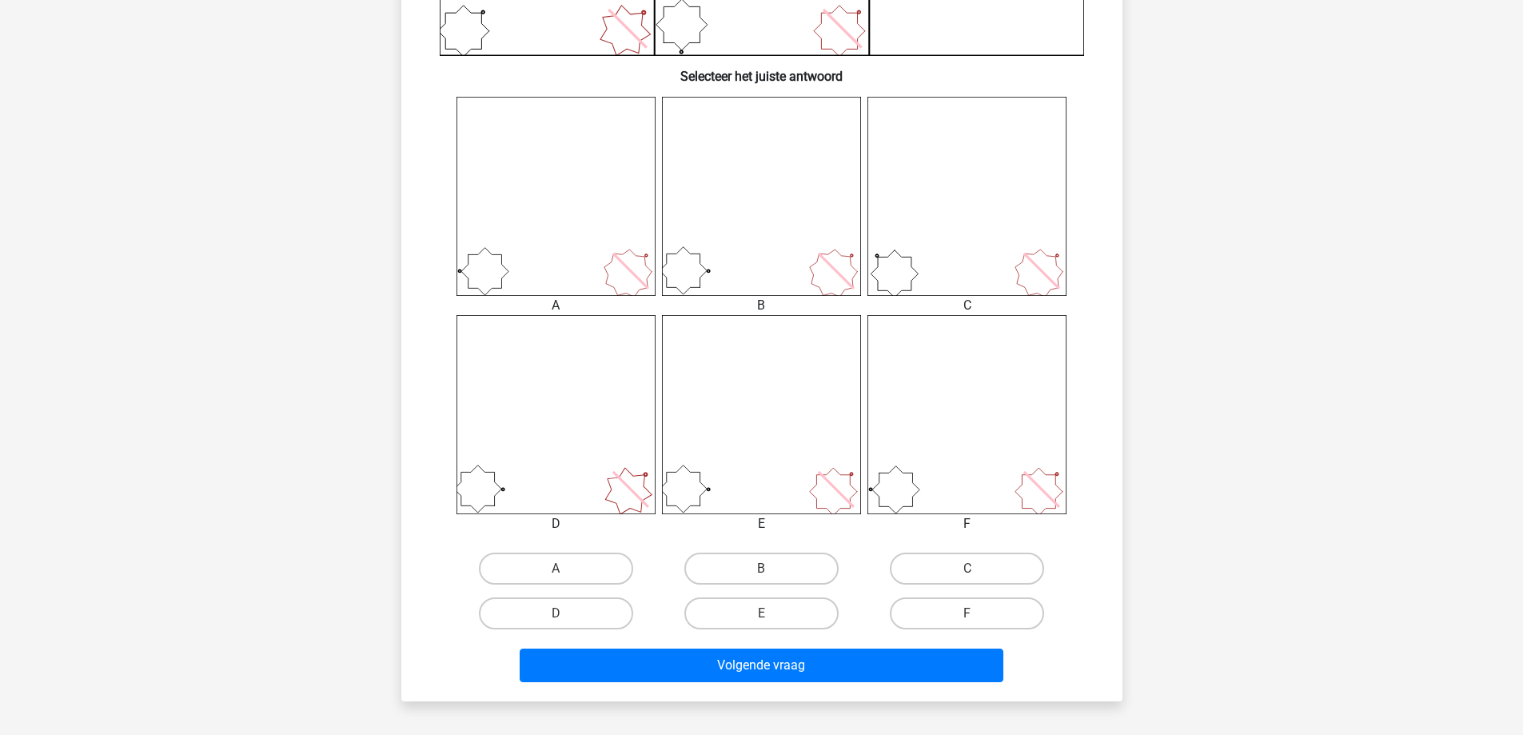
click at [767, 573] on input "B" at bounding box center [766, 574] width 10 height 10
radio input "true"
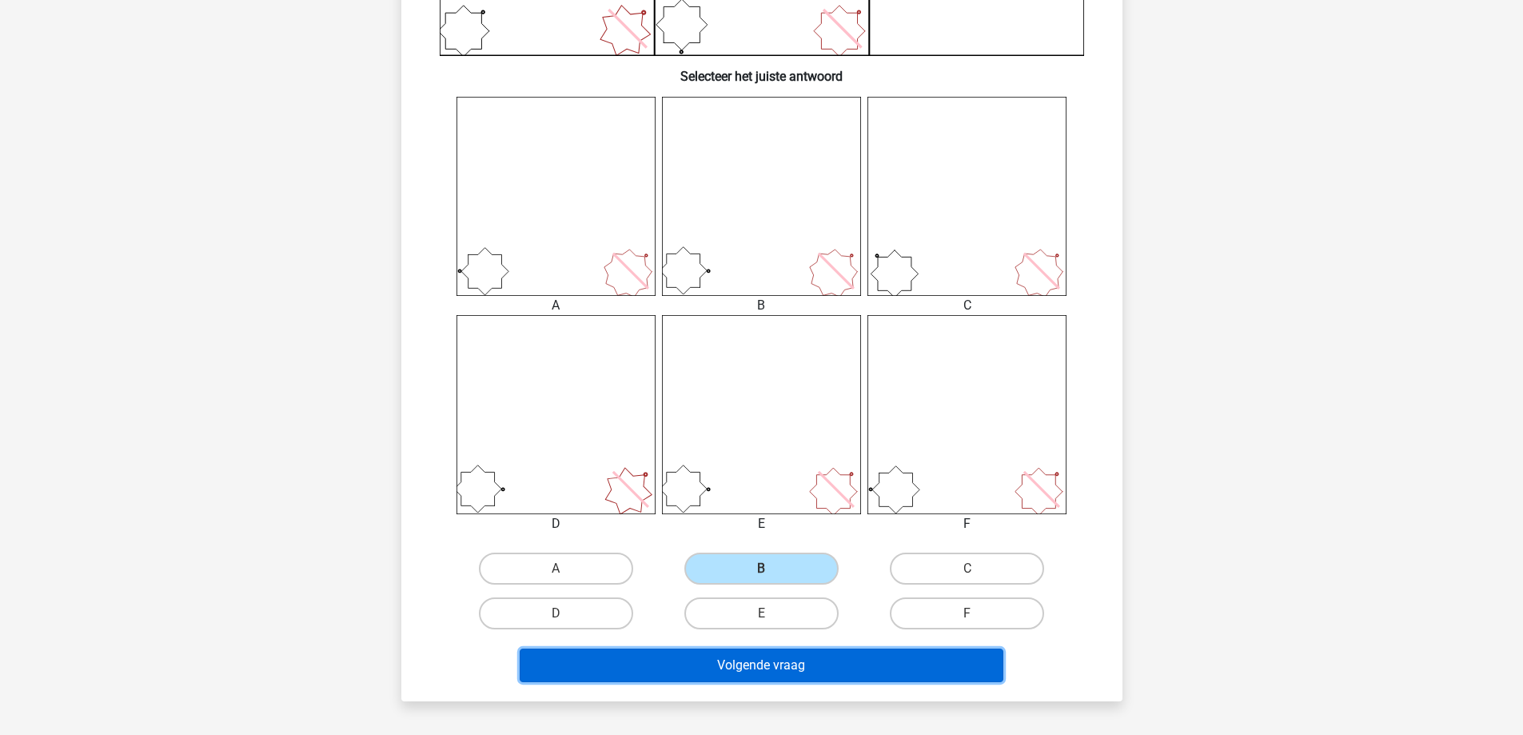
click at [772, 669] on button "Volgende vraag" at bounding box center [762, 666] width 484 height 34
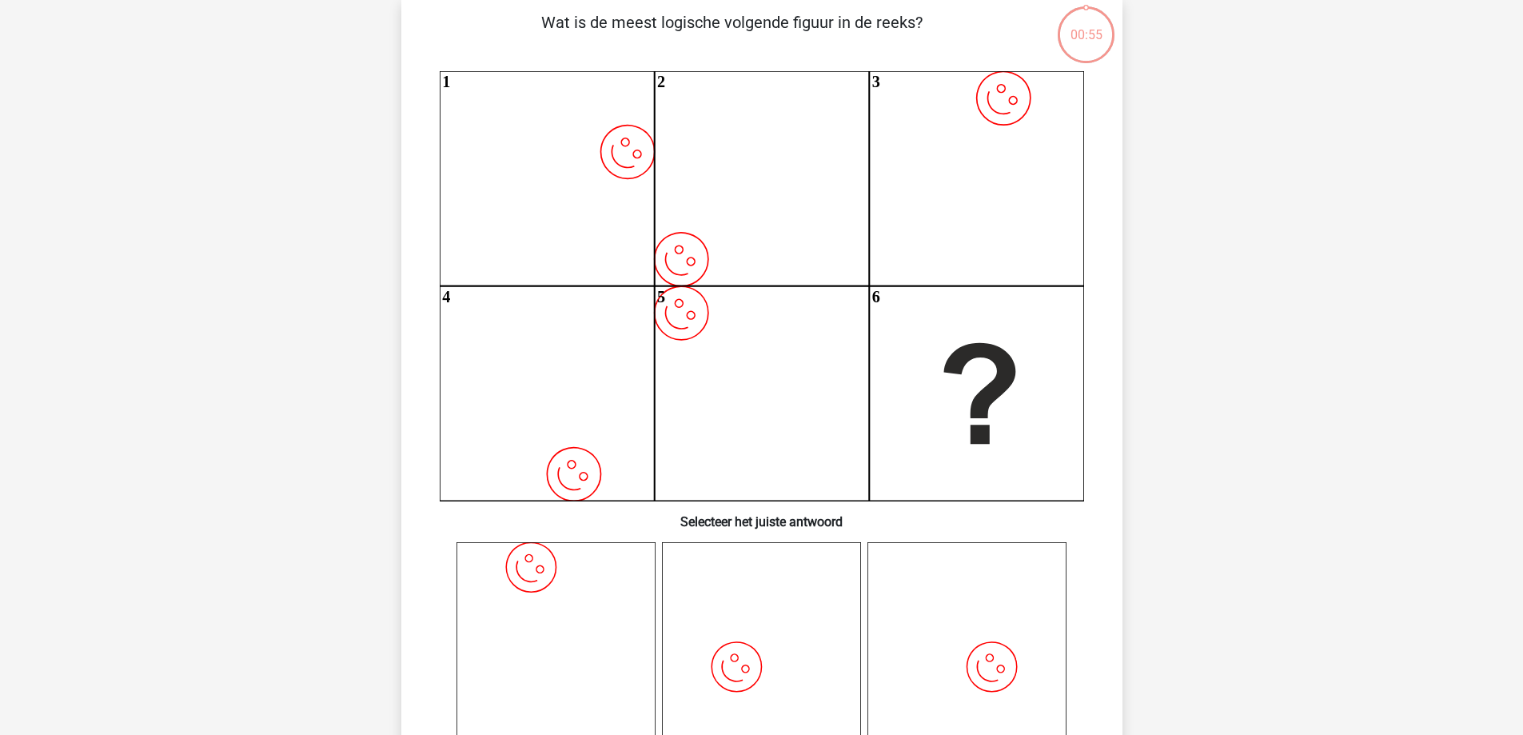
scroll to position [80, 0]
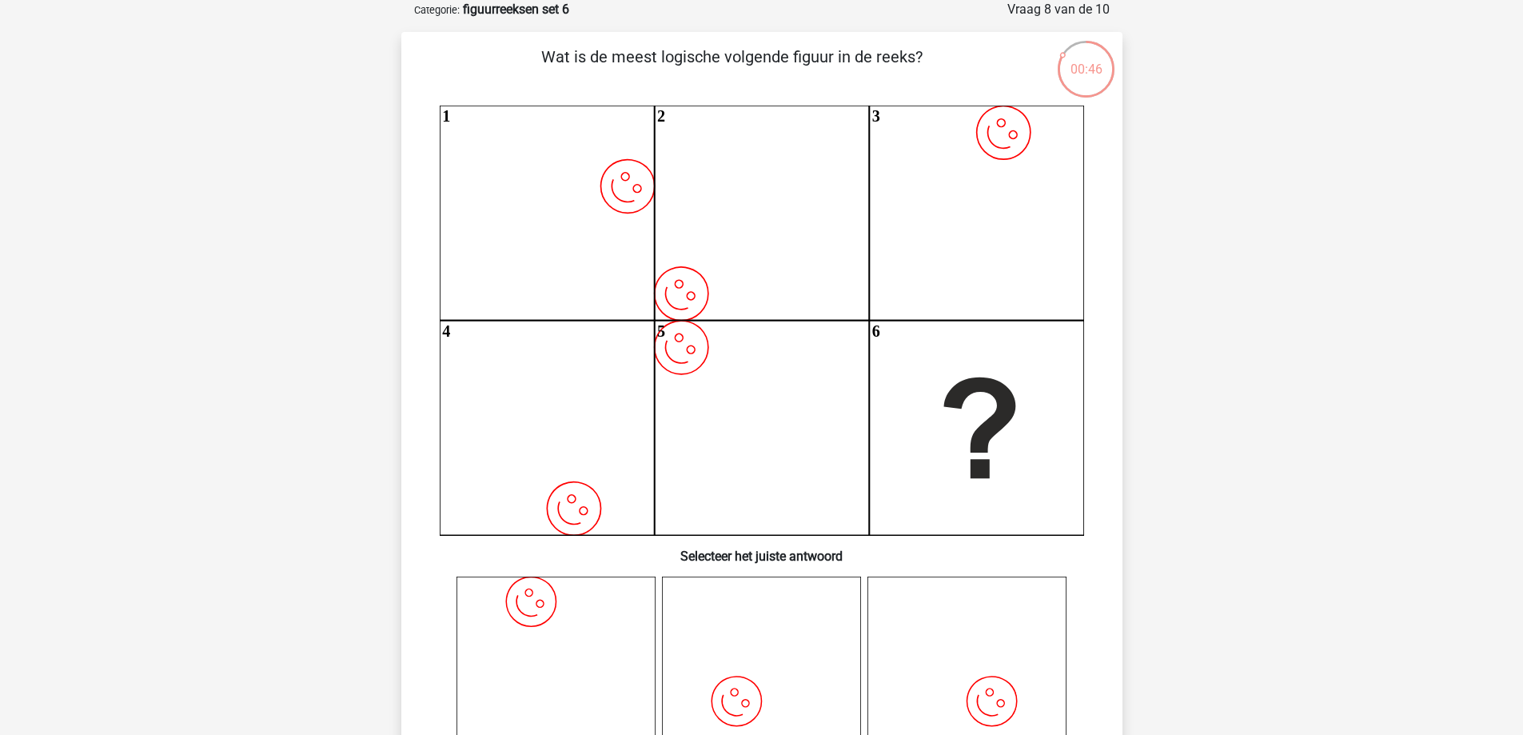
drag, startPoint x: 547, startPoint y: 281, endPoint x: 601, endPoint y: 183, distance: 112.4
click at [601, 183] on icon at bounding box center [627, 187] width 76 height 76
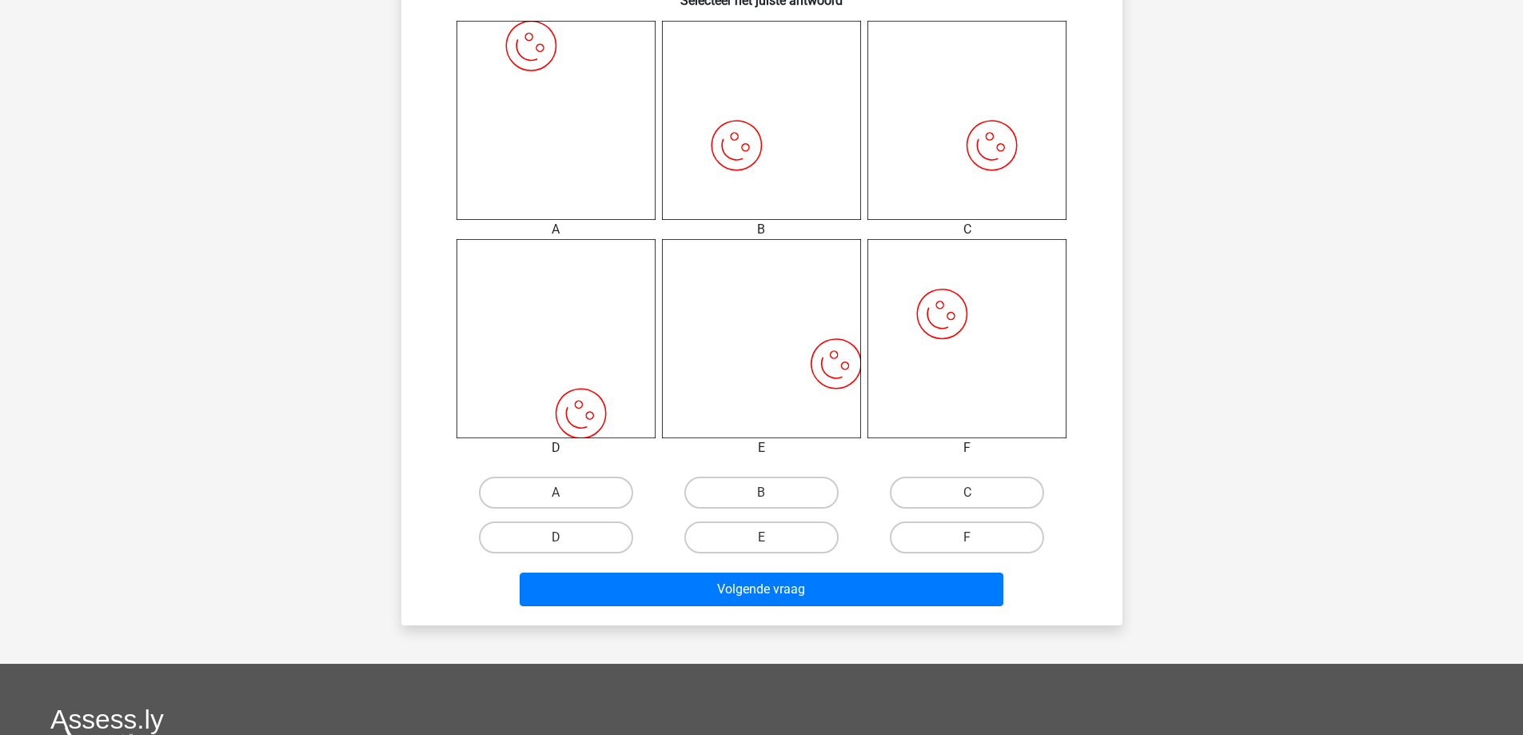
scroll to position [640, 0]
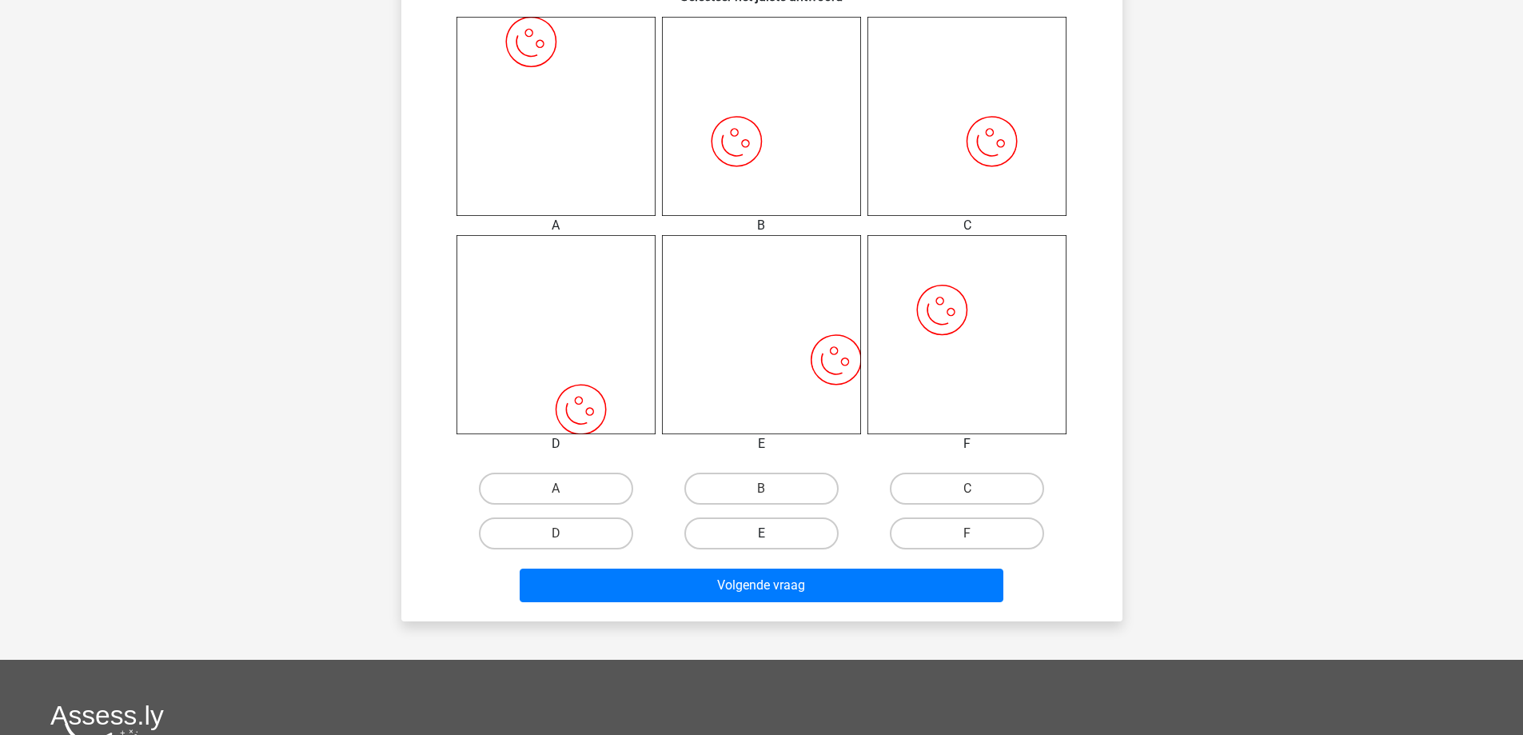
click at [778, 539] on label "E" at bounding box center [762, 533] width 154 height 32
click at [772, 539] on input "E" at bounding box center [766, 538] width 10 height 10
radio input "true"
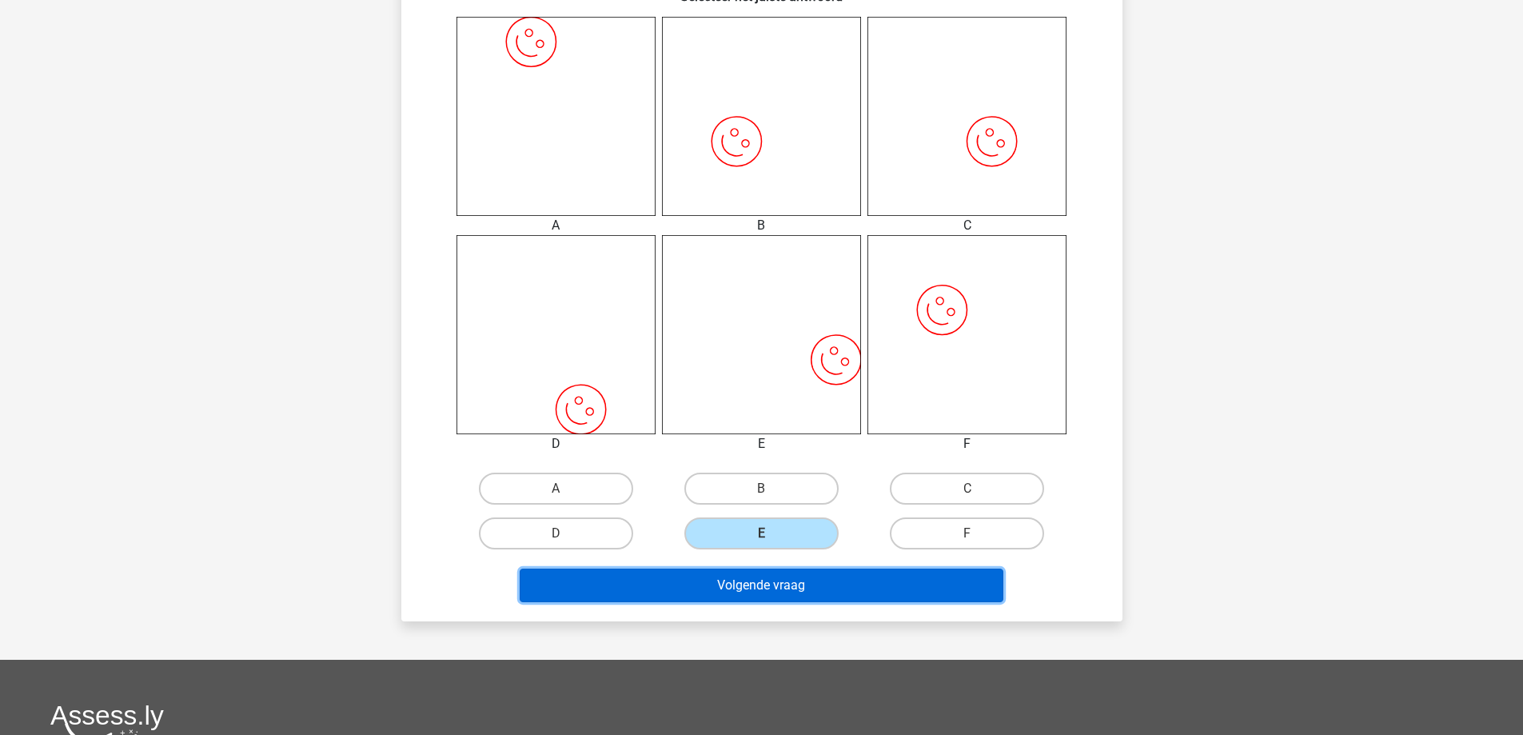
click at [796, 582] on button "Volgende vraag" at bounding box center [762, 586] width 484 height 34
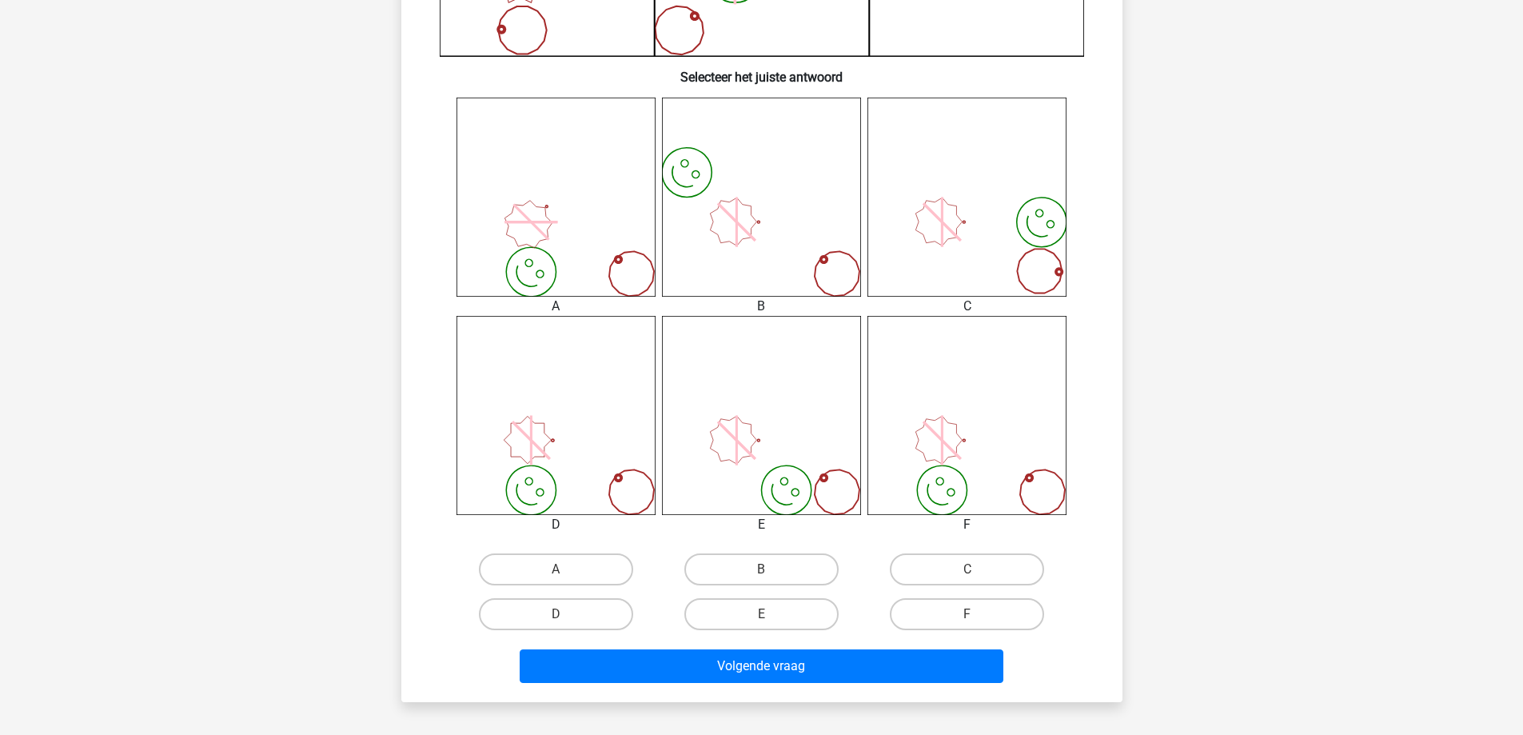
scroll to position [560, 0]
click at [565, 615] on input "D" at bounding box center [561, 618] width 10 height 10
radio input "true"
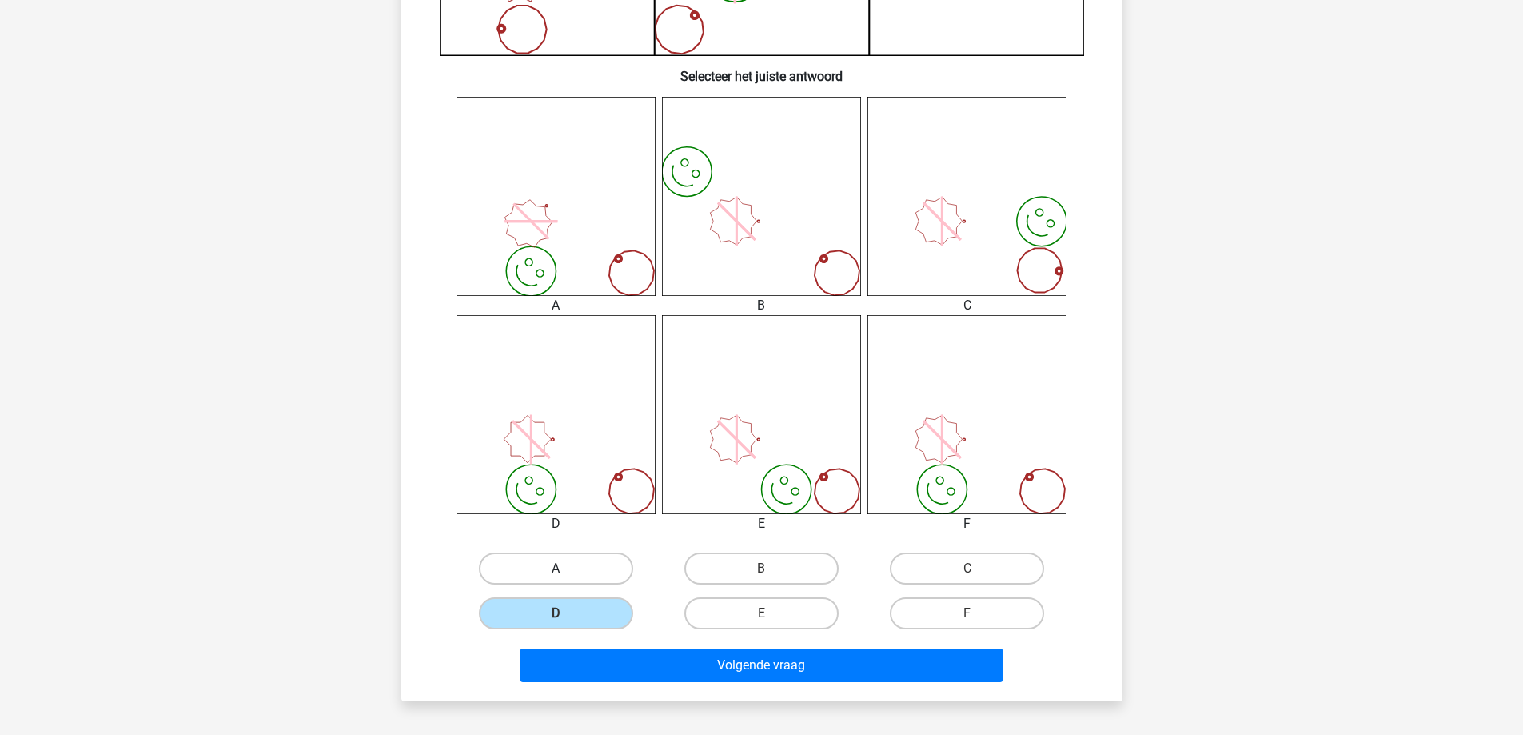
drag, startPoint x: 590, startPoint y: 578, endPoint x: 601, endPoint y: 596, distance: 20.9
click at [592, 581] on label "A" at bounding box center [556, 569] width 154 height 32
click at [566, 579] on input "A" at bounding box center [561, 574] width 10 height 10
radio input "true"
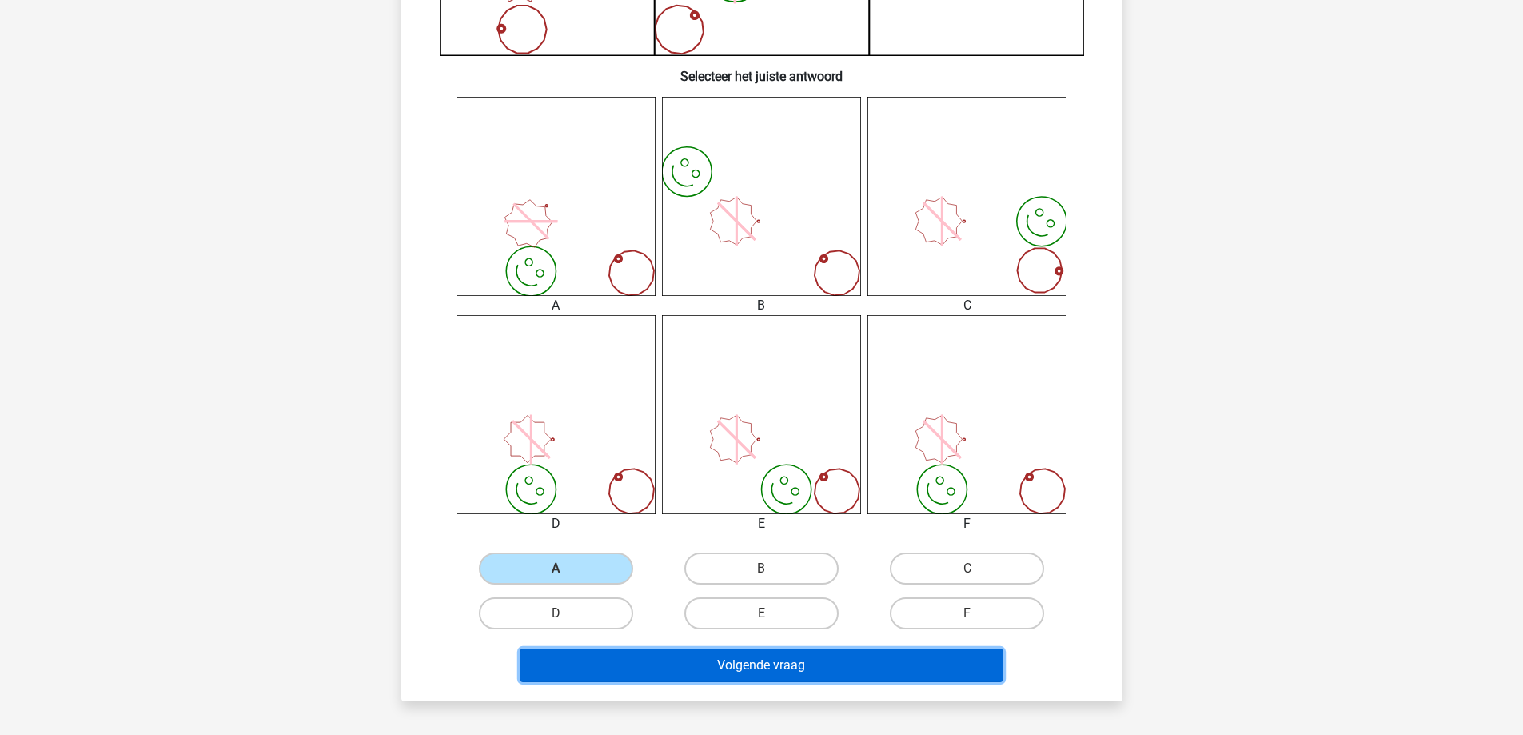
click at [682, 649] on button "Volgende vraag" at bounding box center [762, 666] width 484 height 34
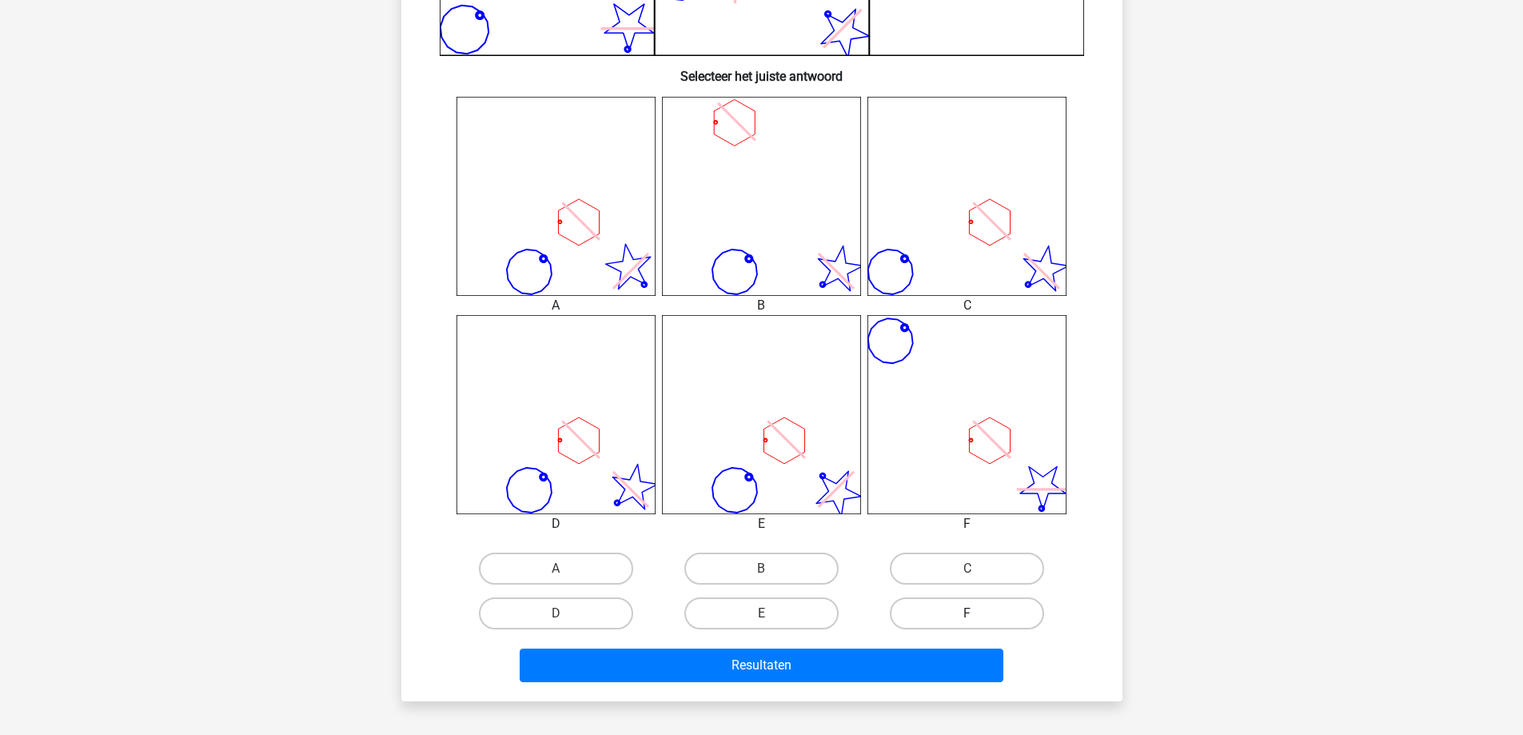
click at [956, 619] on label "F" at bounding box center [967, 613] width 154 height 32
click at [968, 619] on input "F" at bounding box center [973, 618] width 10 height 10
radio input "true"
click at [944, 561] on label "C" at bounding box center [967, 569] width 154 height 32
click at [968, 569] on input "C" at bounding box center [973, 574] width 10 height 10
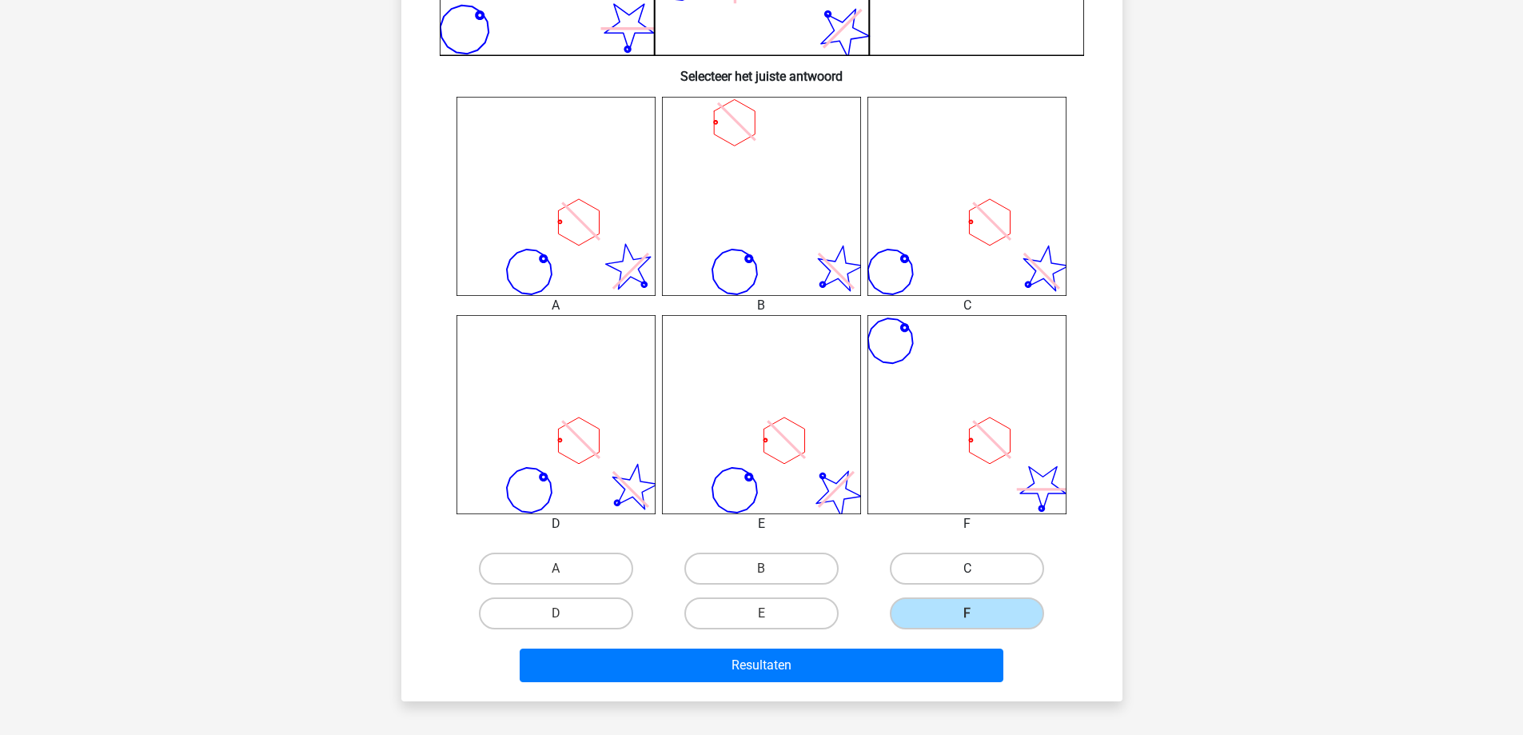
radio input "true"
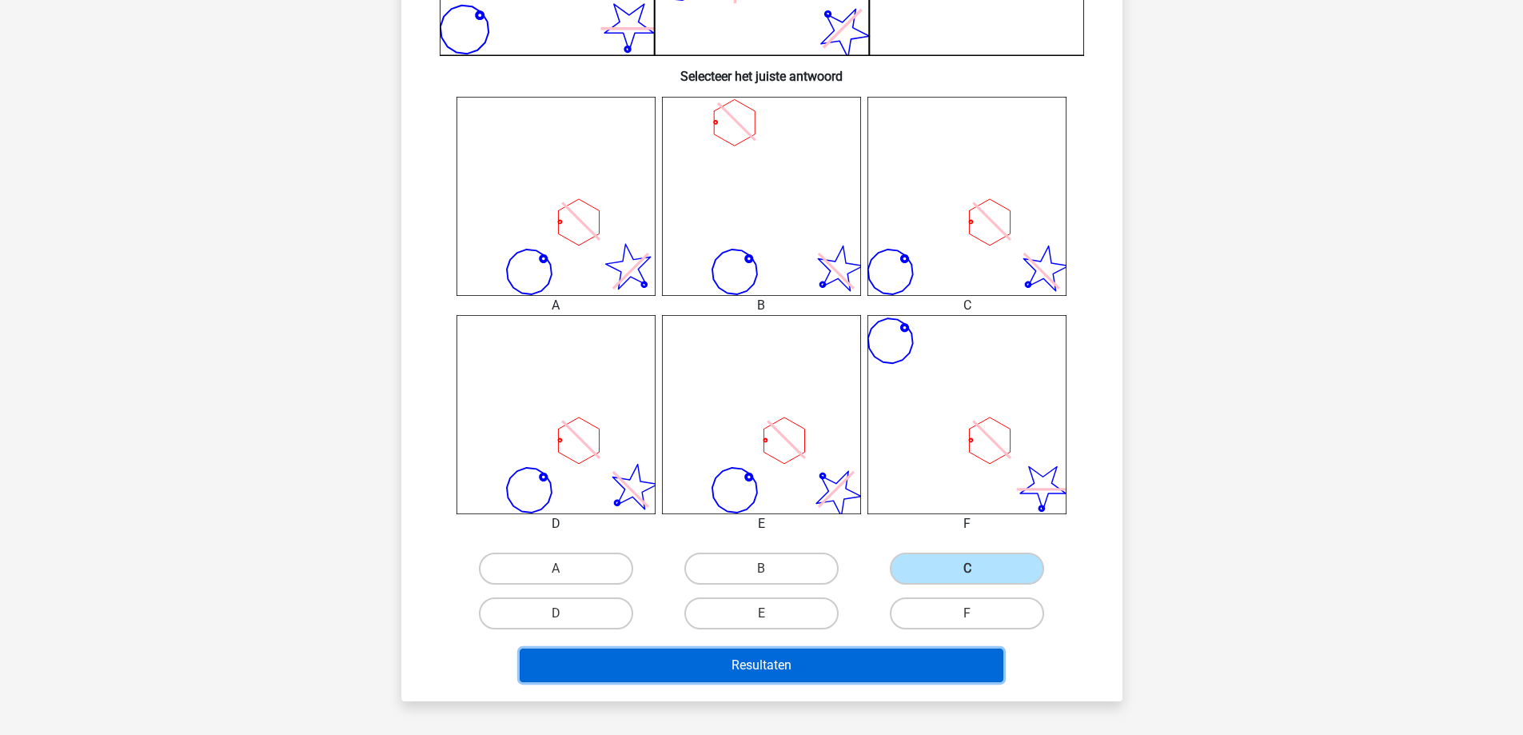
click at [727, 665] on button "Resultaten" at bounding box center [762, 666] width 484 height 34
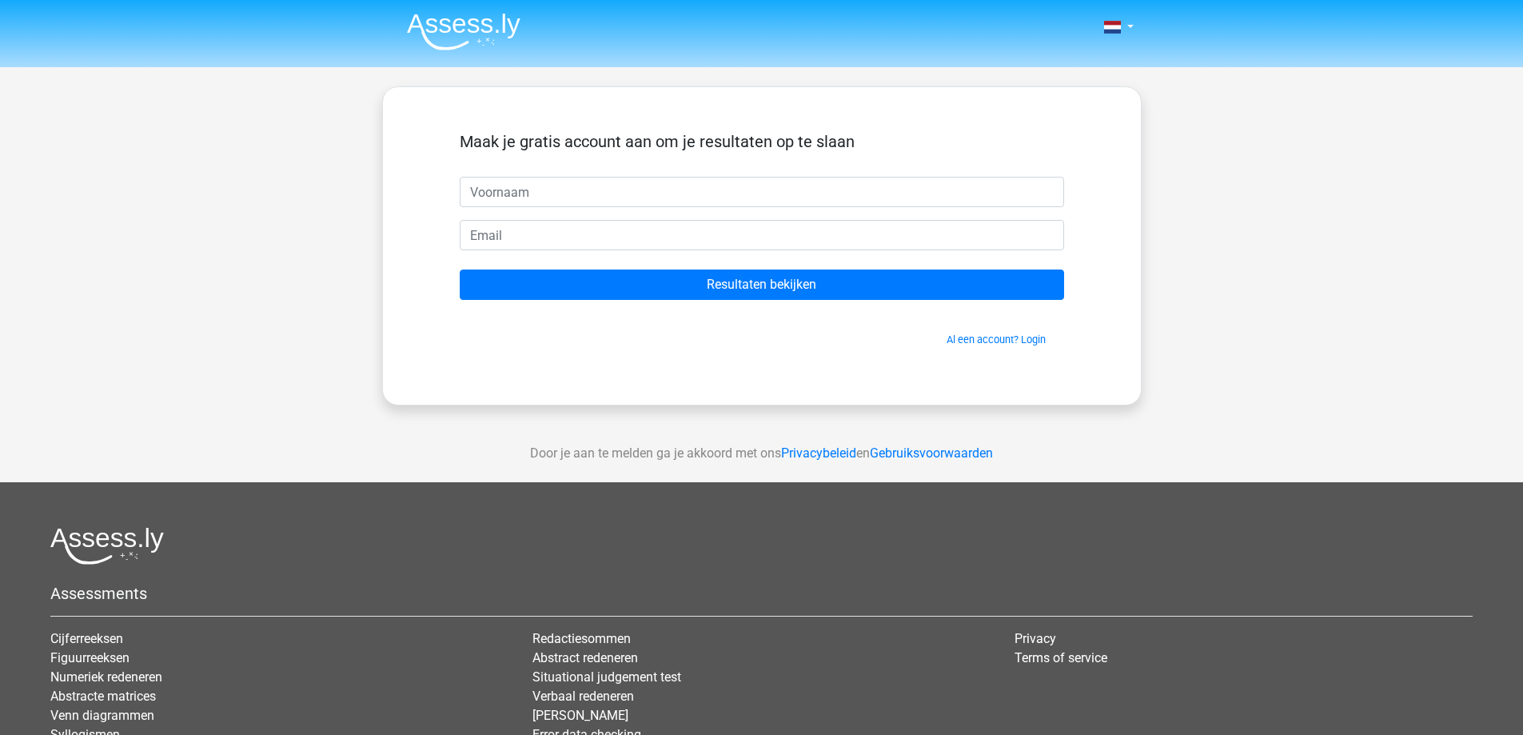
click at [497, 205] on input "text" at bounding box center [762, 192] width 605 height 30
click at [964, 338] on link "Al een account? Login" at bounding box center [996, 339] width 99 height 12
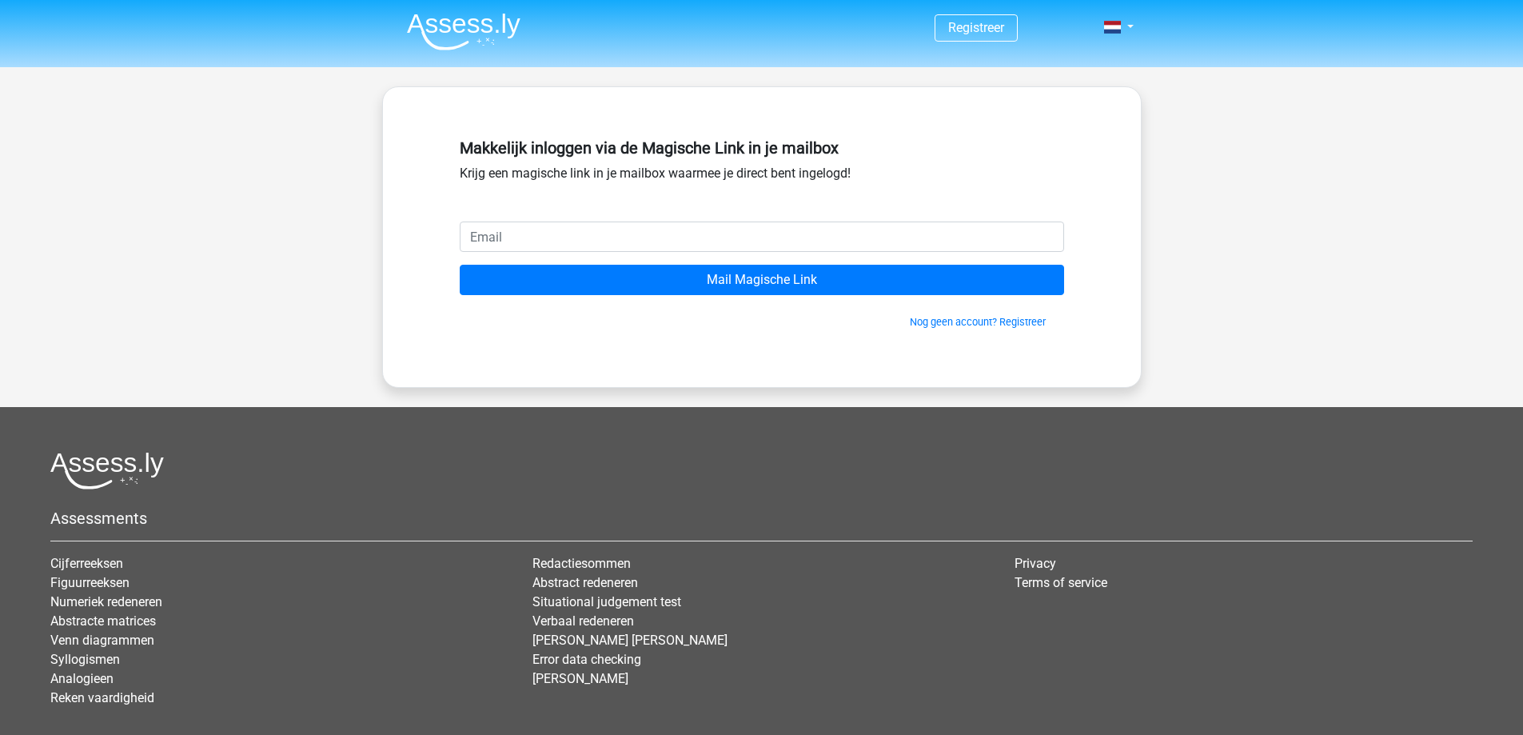
click at [521, 230] on input "email" at bounding box center [762, 237] width 605 height 30
type input "[EMAIL_ADDRESS][DOMAIN_NAME]"
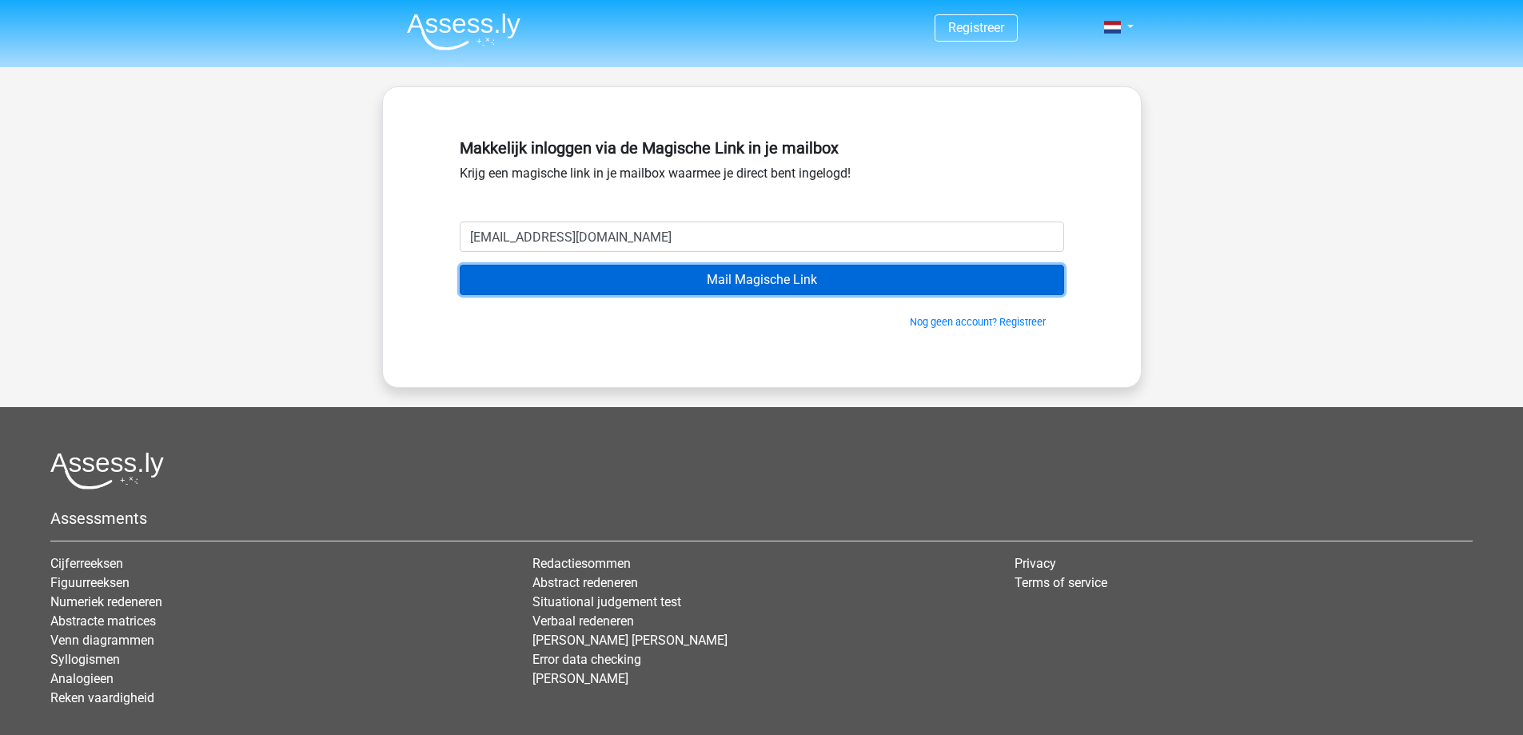
click at [683, 274] on input "Mail Magische Link" at bounding box center [762, 280] width 605 height 30
